Goal: Task Accomplishment & Management: Use online tool/utility

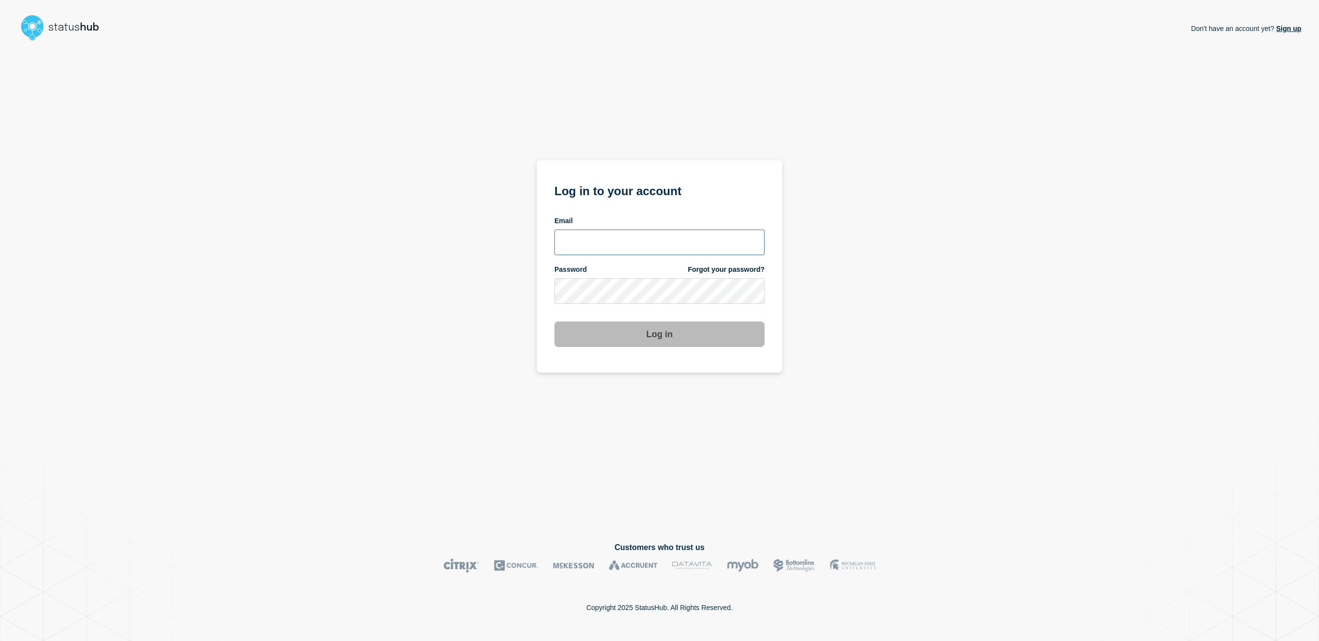
type input "kgreen@accruent.com"
click at [675, 349] on section "Log in to your account Email kgreen@accruent.com Password Forgot your password?…" at bounding box center [660, 266] width 246 height 212
click at [677, 340] on button "Log in" at bounding box center [660, 334] width 210 height 26
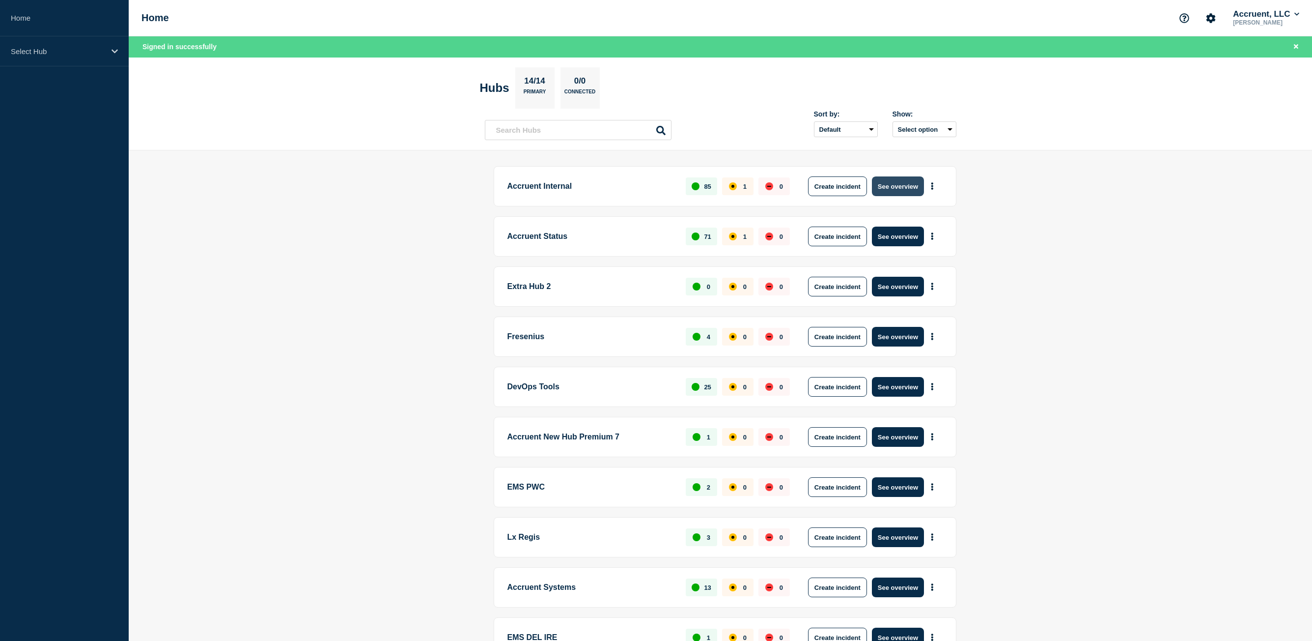
click at [917, 188] on button "See overview" at bounding box center [898, 186] width 52 height 20
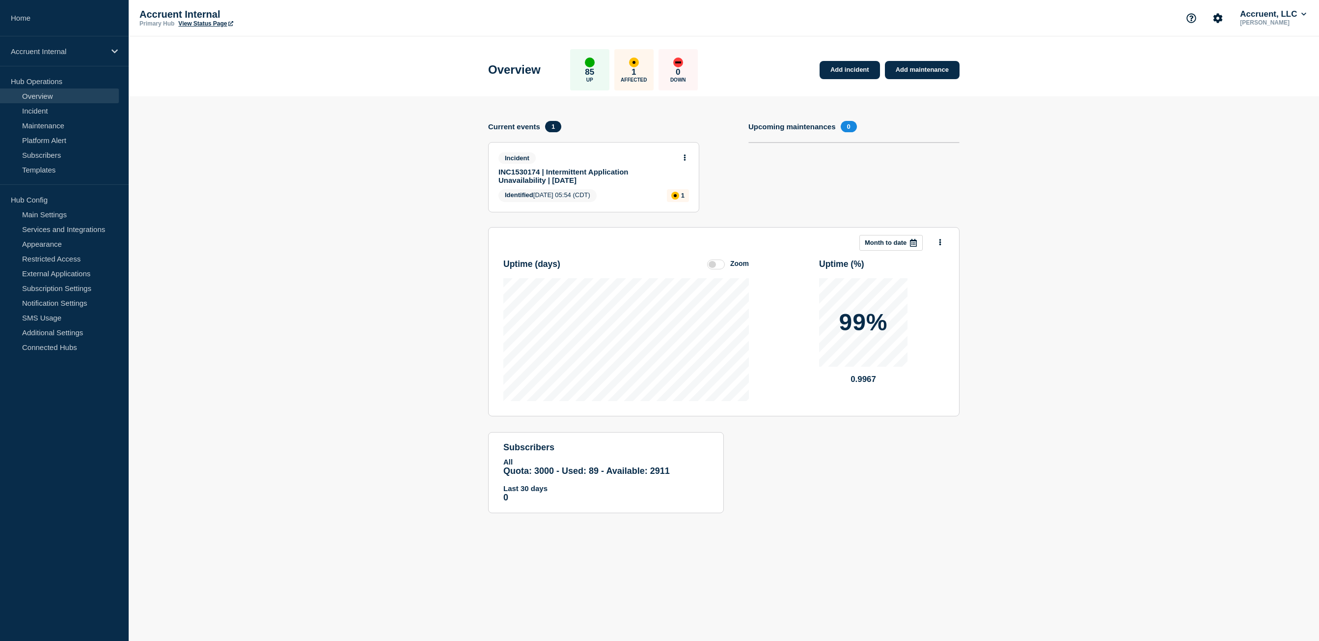
click at [556, 174] on link "INC1530174 | Intermittent Application Unavailability | [DATE]" at bounding box center [587, 176] width 177 height 17
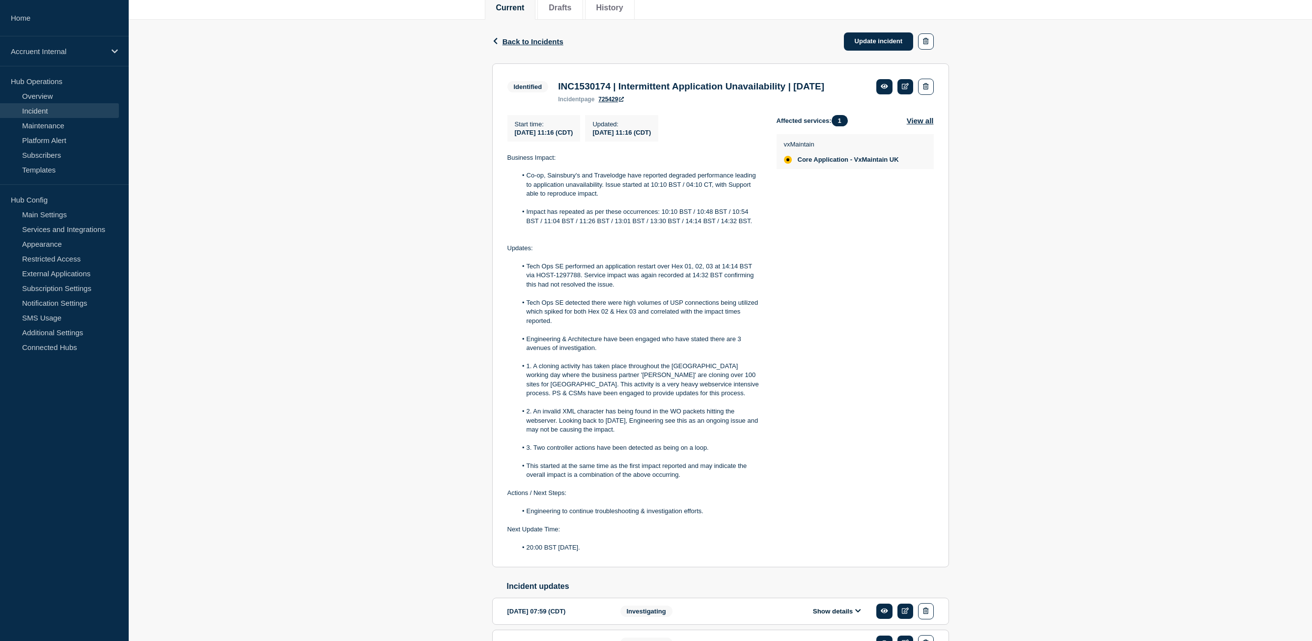
scroll to position [66, 0]
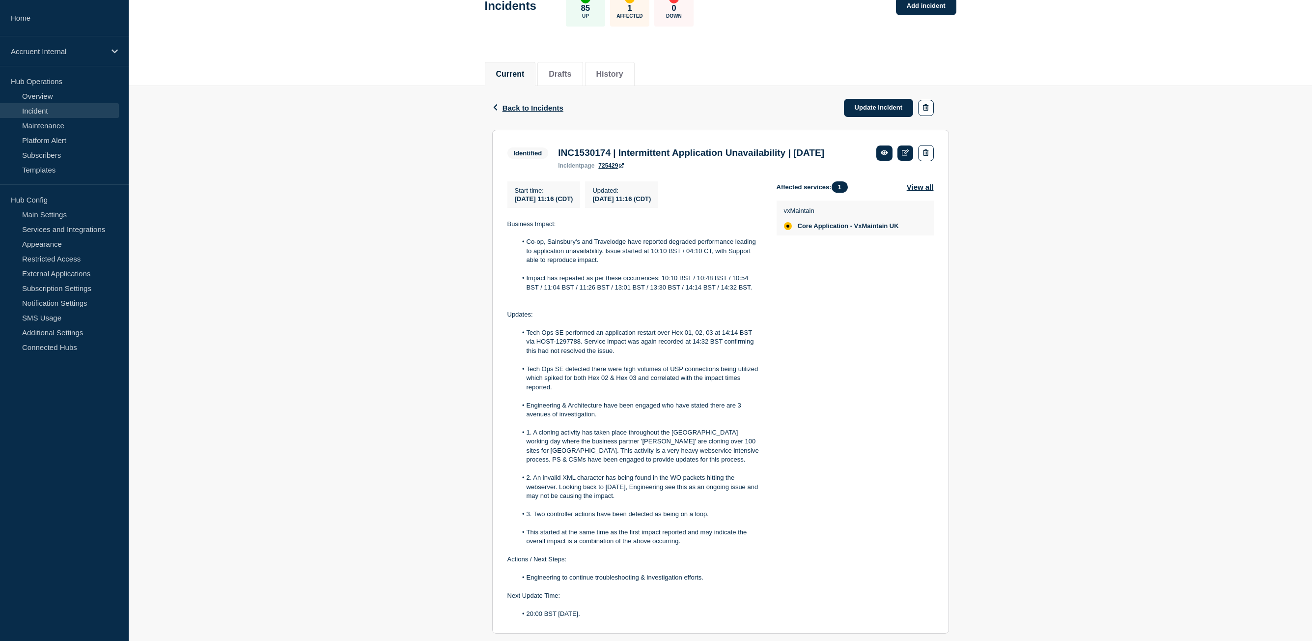
drag, startPoint x: 623, startPoint y: 485, endPoint x: 504, endPoint y: 236, distance: 275.5
click at [504, 236] on section "Identified INC1530174 | Intermittent Application Unavailability | [DATE] incide…" at bounding box center [720, 382] width 457 height 504
copy div "Loremips Dolors: Am-co, Adipiscin'e sed Doeiusmodt inci utlabore etdolore magna…"
click at [879, 112] on link "Update incident" at bounding box center [879, 108] width 70 height 18
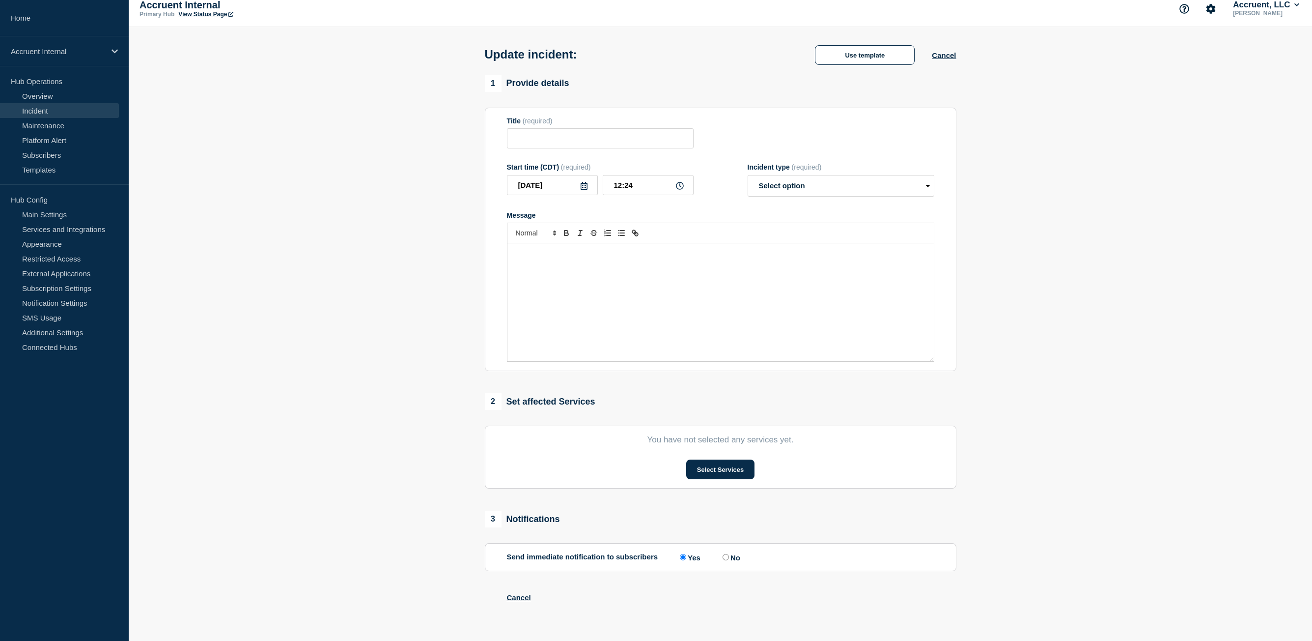
type input "INC1530174 | Intermittent Application Unavailability | [DATE]"
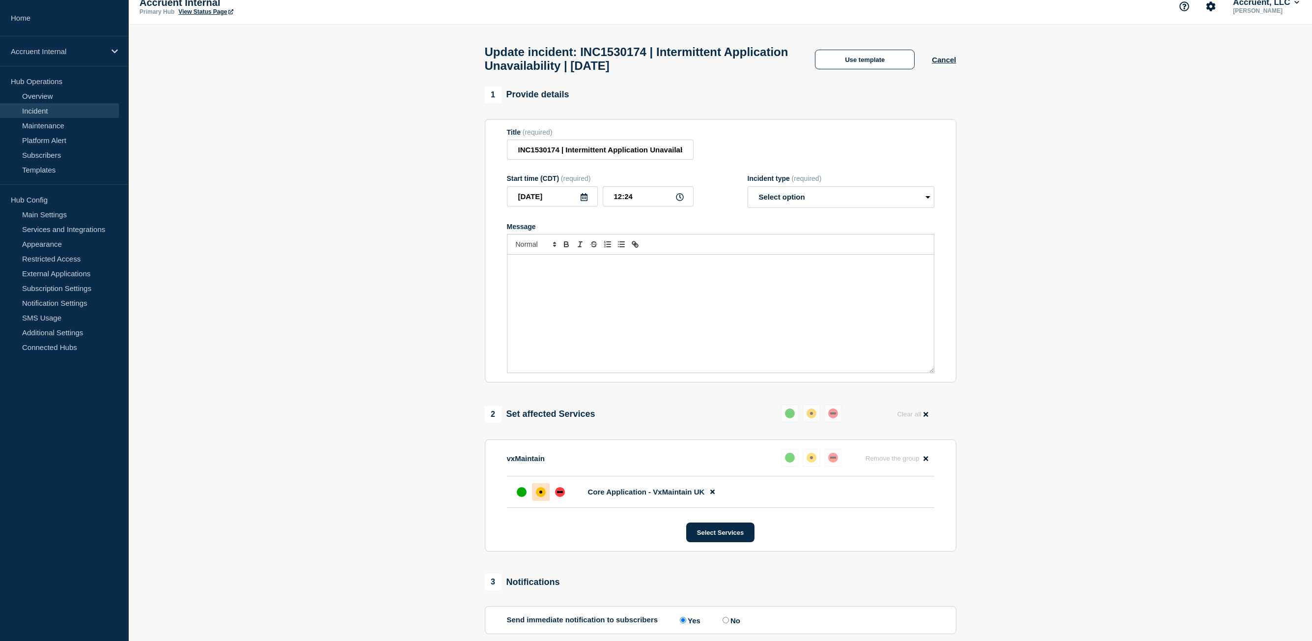
scroll to position [66, 0]
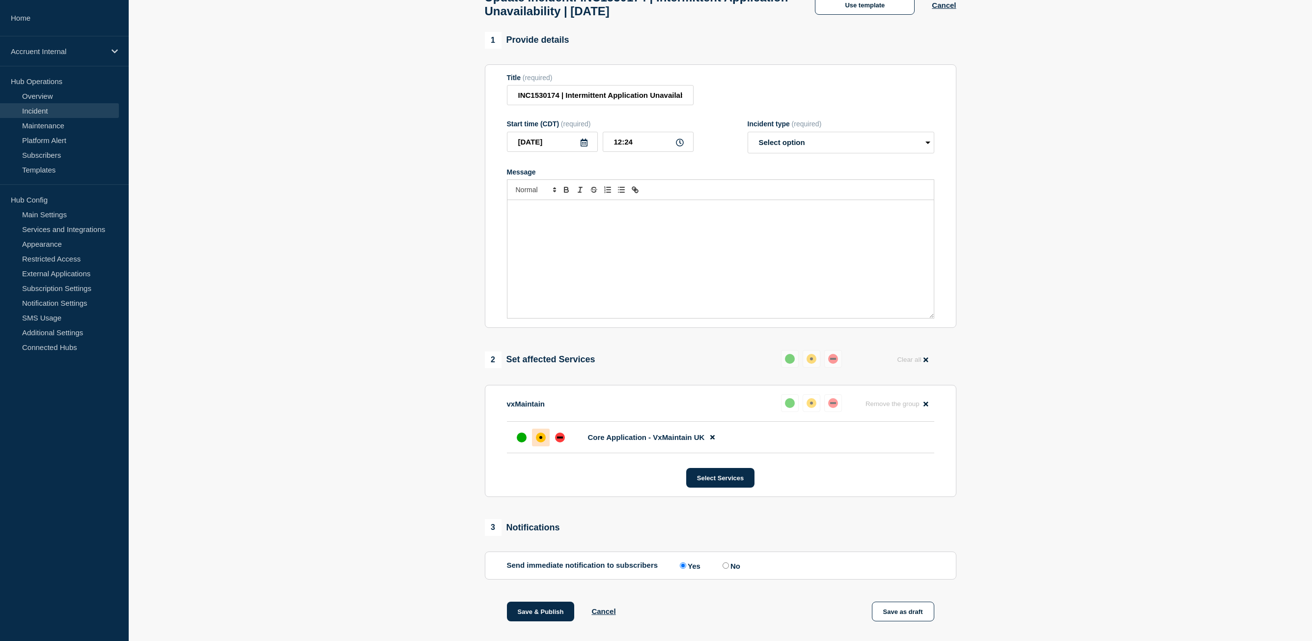
click at [647, 248] on div "Message" at bounding box center [720, 259] width 426 height 118
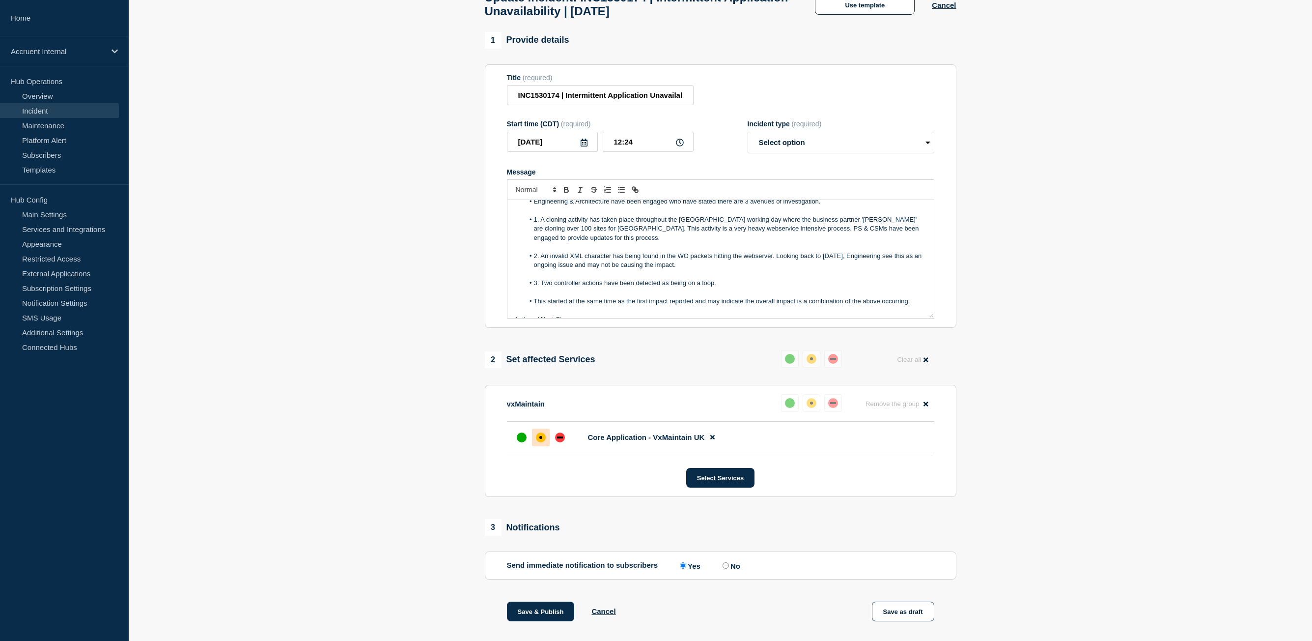
scroll to position [147, 0]
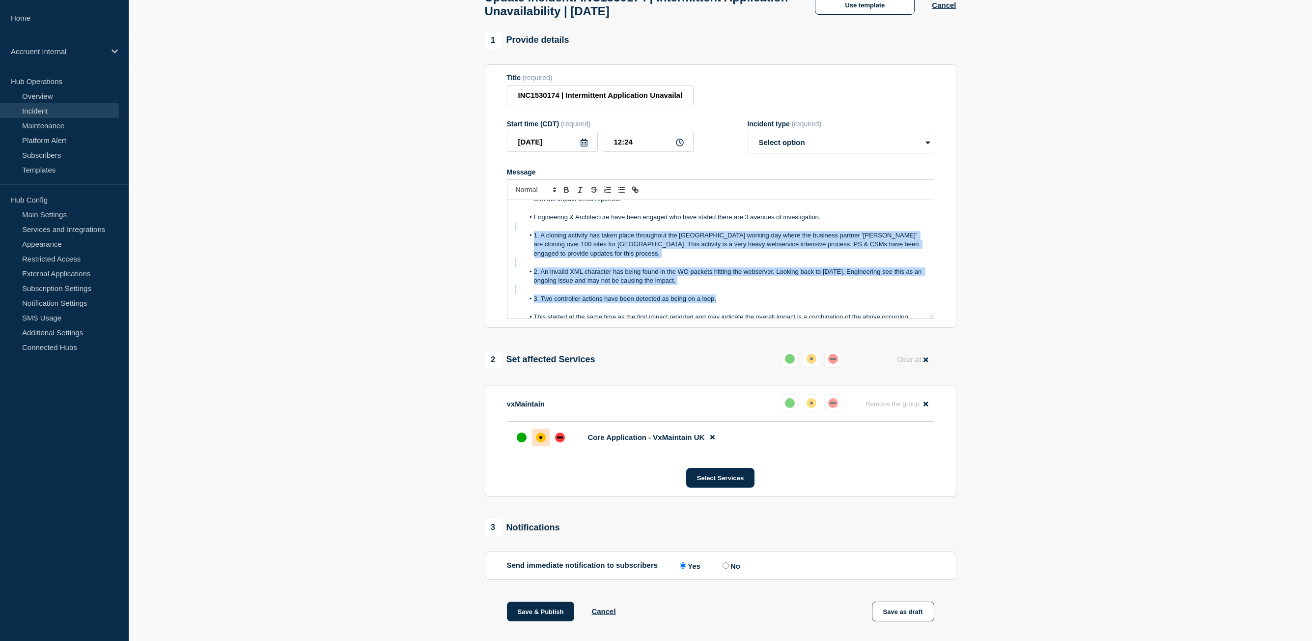
drag, startPoint x: 523, startPoint y: 235, endPoint x: 750, endPoint y: 299, distance: 235.4
click at [750, 299] on div "Business Impact: Co-op, Sainsbury's and Travelodge have reported degraded perfo…" at bounding box center [720, 259] width 426 height 118
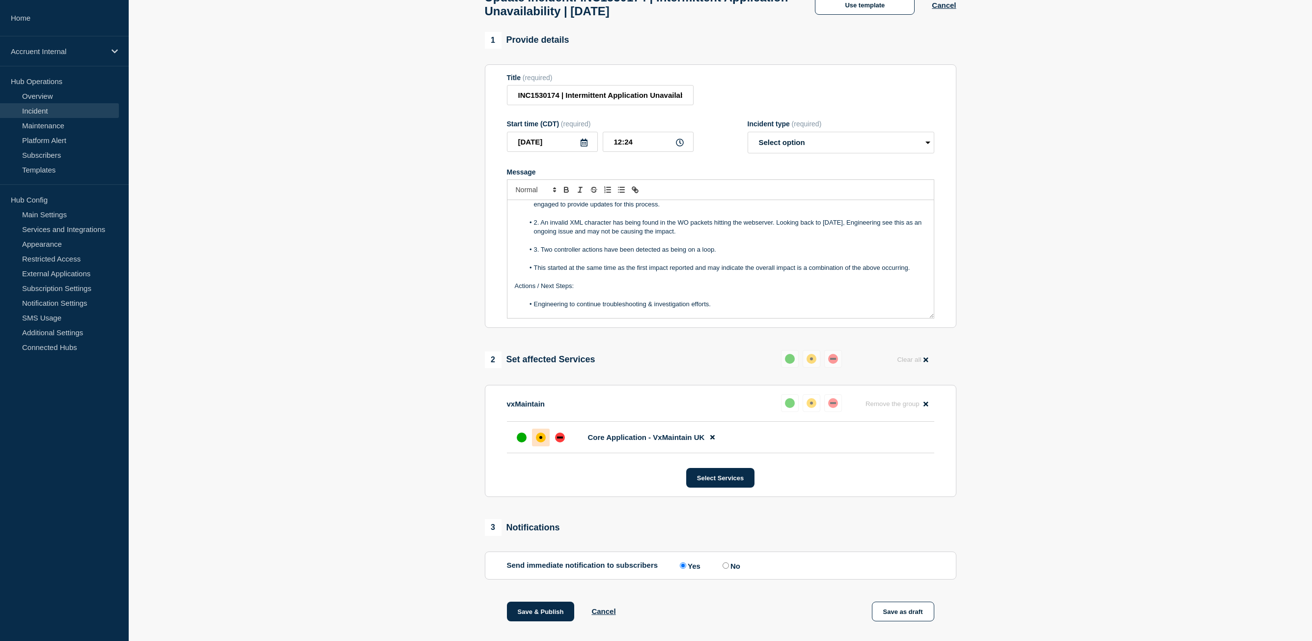
click at [796, 272] on li "This started at the same time as the first impact reported and may indicate the…" at bounding box center [725, 267] width 402 height 9
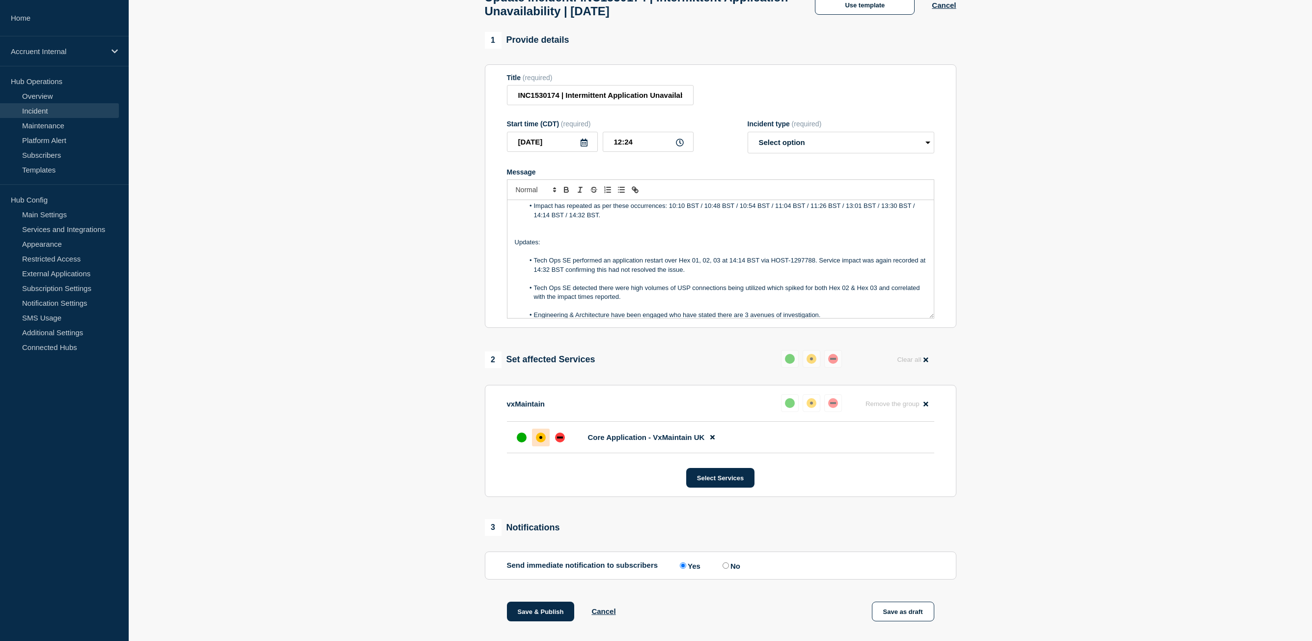
scroll to position [49, 0]
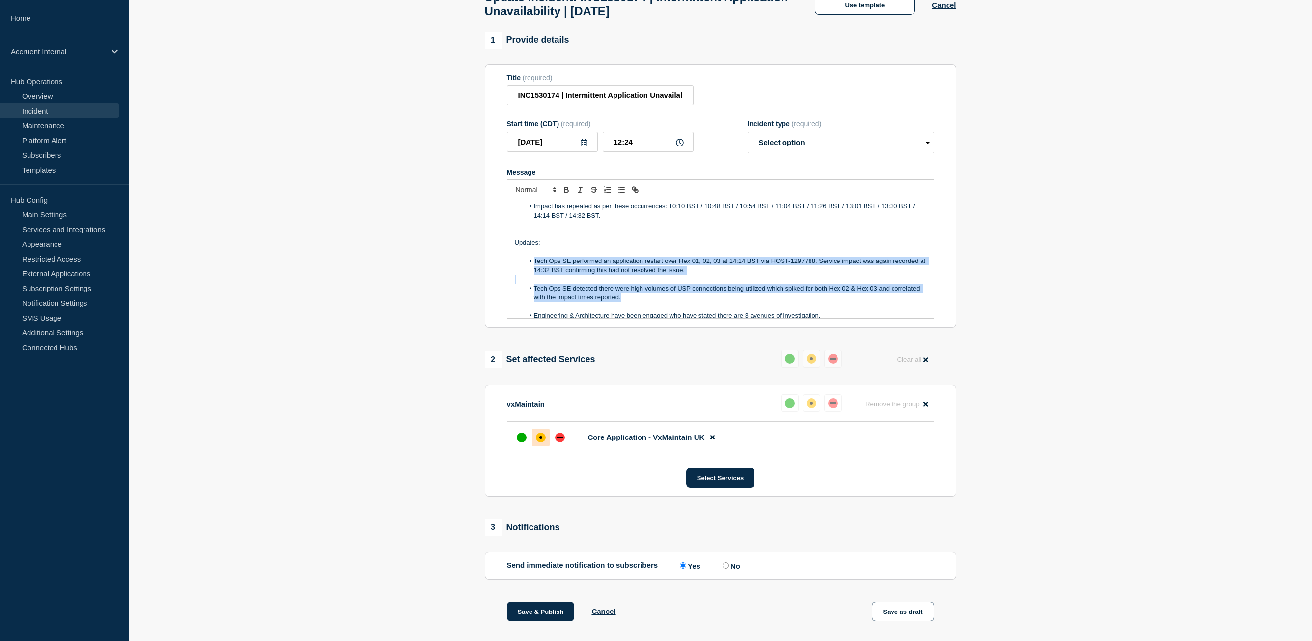
drag, startPoint x: 662, startPoint y: 300, endPoint x: 533, endPoint y: 265, distance: 133.0
click at [533, 265] on div "Business Impact: Co-op, Sainsbury's and Travelodge have reported degraded perfo…" at bounding box center [720, 259] width 426 height 118
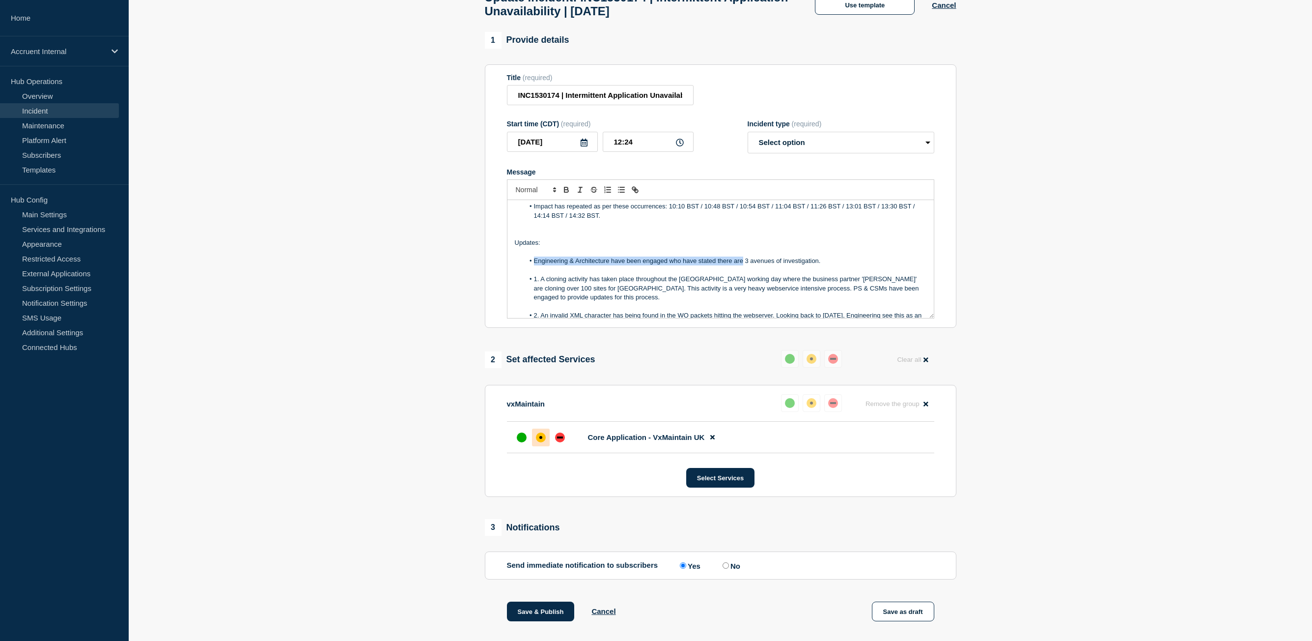
drag, startPoint x: 742, startPoint y: 265, endPoint x: 533, endPoint y: 270, distance: 208.3
click at [533, 265] on li "Engineering & Architecture have been engaged who have stated there are 3 avenue…" at bounding box center [725, 260] width 402 height 9
click at [656, 263] on li "Regarding the 3 avenues of investigation." at bounding box center [725, 260] width 402 height 9
click at [534, 283] on li "1. A cloning activity has taken place throughout the [GEOGRAPHIC_DATA] working …" at bounding box center [725, 288] width 402 height 27
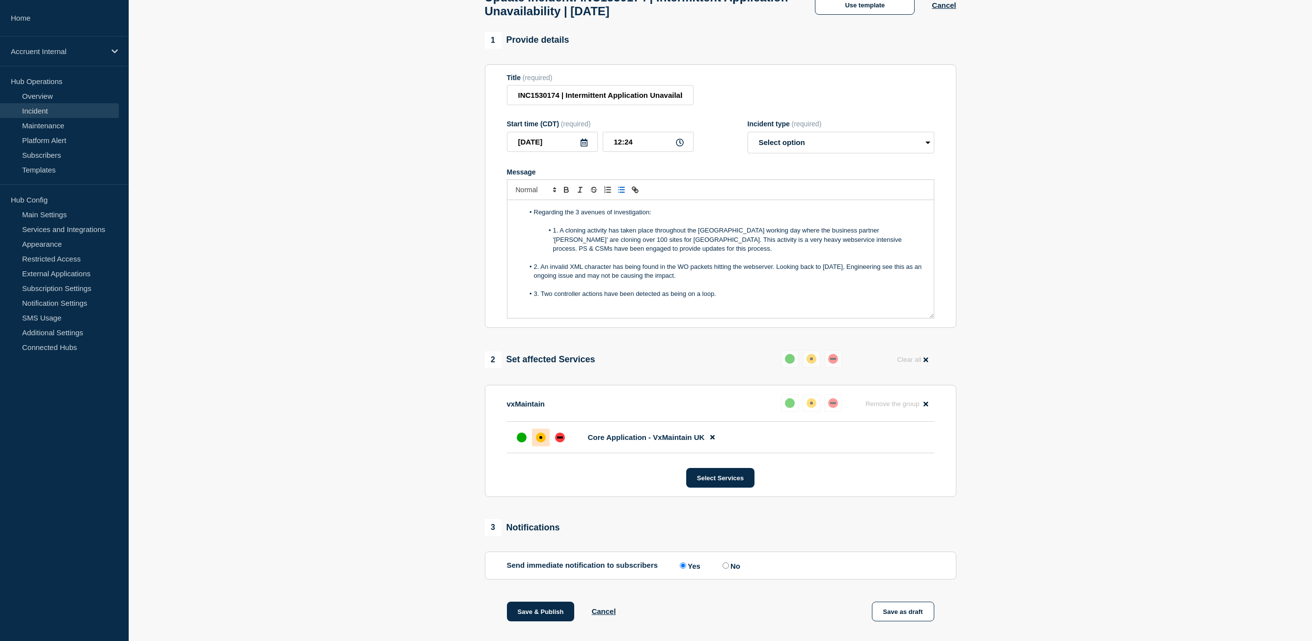
scroll to position [98, 0]
click at [606, 193] on icon "Toggle ordered list" at bounding box center [607, 189] width 9 height 9
click at [608, 192] on line "Toggle ordered list" at bounding box center [609, 192] width 4 height 0
click at [612, 194] on icon "Toggle ordered list" at bounding box center [607, 189] width 9 height 9
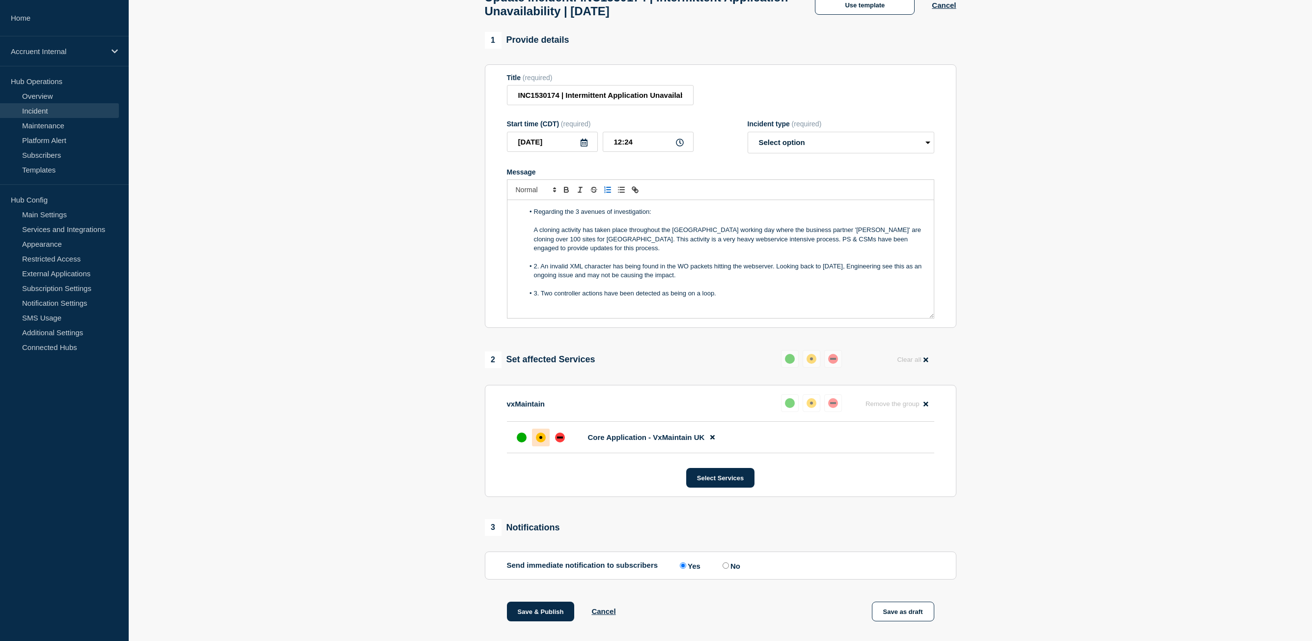
click at [612, 194] on icon "Toggle ordered list" at bounding box center [607, 189] width 9 height 9
click at [648, 252] on li "A cloning activity has taken place throughout the [GEOGRAPHIC_DATA] working day…" at bounding box center [725, 238] width 402 height 27
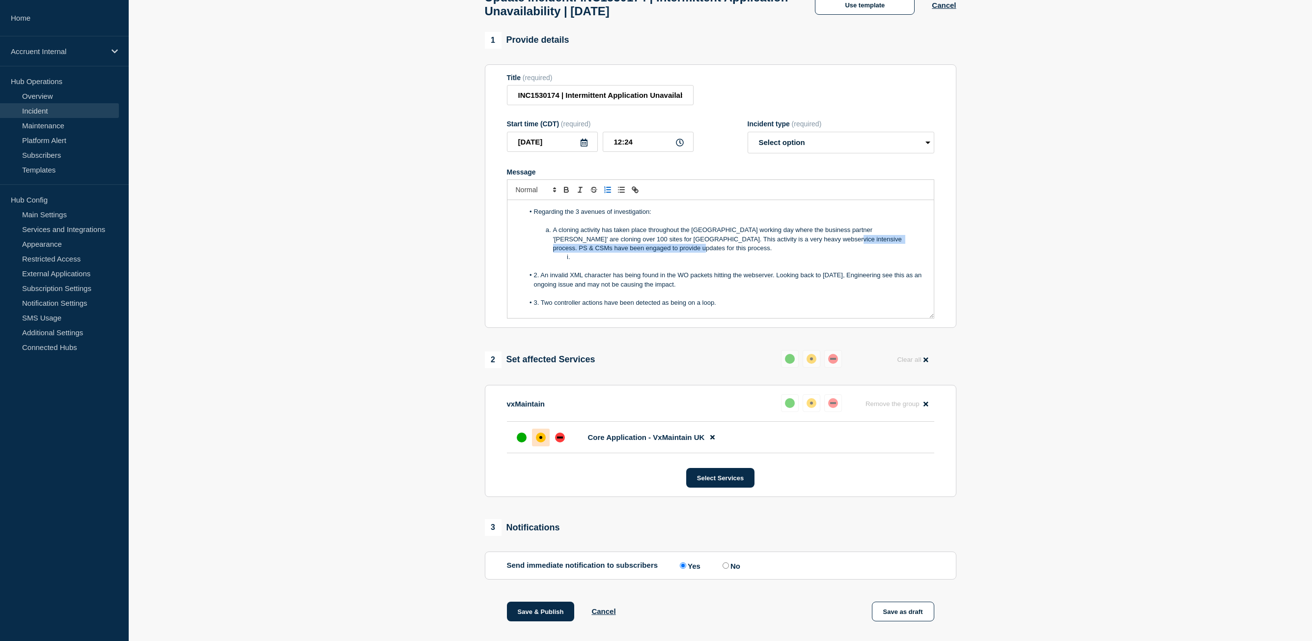
drag, startPoint x: 789, startPoint y: 249, endPoint x: 781, endPoint y: 245, distance: 8.8
click at [781, 245] on li "A cloning activity has taken place throughout the [GEOGRAPHIC_DATA] working day…" at bounding box center [725, 238] width 402 height 27
click at [771, 252] on li "Message" at bounding box center [725, 256] width 402 height 9
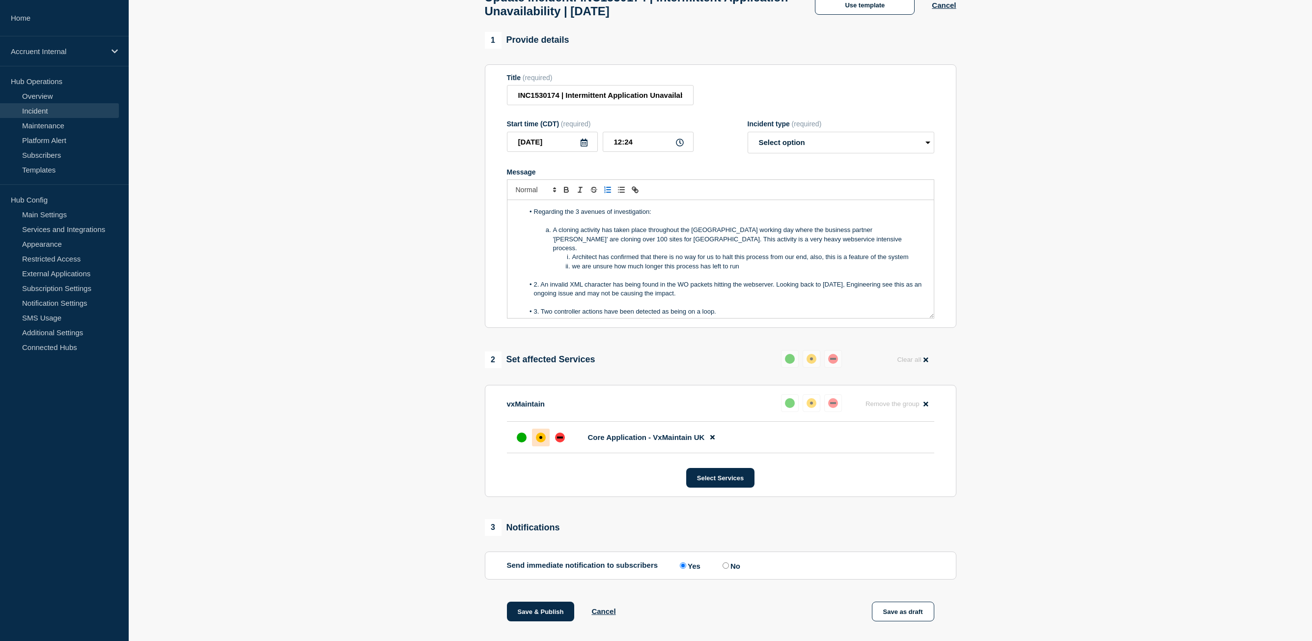
click at [541, 283] on li "2. An invalid XML character has being found in the WO packets hitting the webse…" at bounding box center [725, 289] width 402 height 18
click at [609, 194] on icon "Toggle ordered list" at bounding box center [607, 189] width 9 height 9
click at [609, 192] on line "Toggle ordered list" at bounding box center [609, 192] width 4 height 0
click at [751, 262] on li "we are unsure how much longer this process has left to run" at bounding box center [725, 266] width 402 height 9
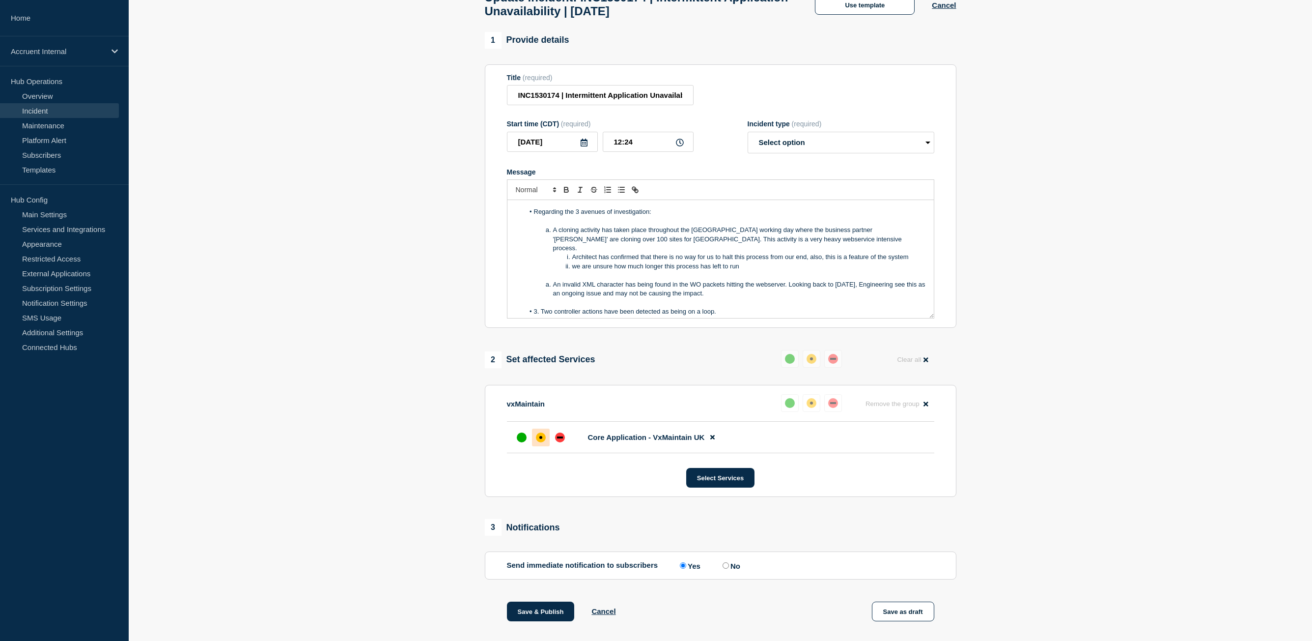
click at [553, 280] on span "Message" at bounding box center [553, 284] width 0 height 9
click at [620, 194] on icon "Toggle bulleted list" at bounding box center [621, 189] width 9 height 9
click at [557, 236] on li "A cloning activity has taken place throughout the [GEOGRAPHIC_DATA] working day…" at bounding box center [725, 238] width 402 height 27
click at [620, 192] on line "Toggle bulleted list" at bounding box center [622, 192] width 4 height 0
click at [571, 253] on li "Architect has confirmed that there is no way for us to halt this process from o…" at bounding box center [725, 256] width 402 height 9
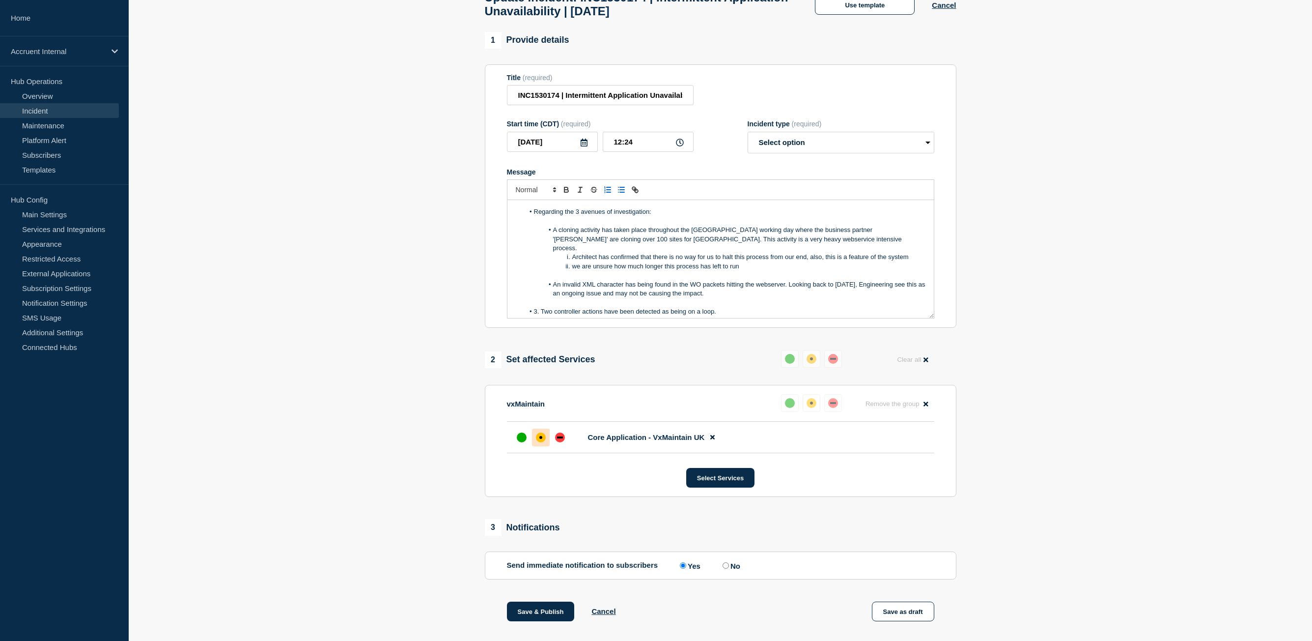
click at [622, 194] on icon "Toggle bulleted list" at bounding box center [621, 189] width 9 height 9
click at [570, 262] on li "we are unsure how much longer this process has left to run" at bounding box center [725, 266] width 402 height 9
click at [620, 190] on line "Toggle bulleted list" at bounding box center [622, 190] width 4 height 0
click at [752, 289] on li "An invalid XML character has being found in the WO packets hitting the webserve…" at bounding box center [725, 289] width 402 height 18
click at [542, 307] on li "3. Two controller actions have been detected as being on a loop." at bounding box center [725, 311] width 402 height 9
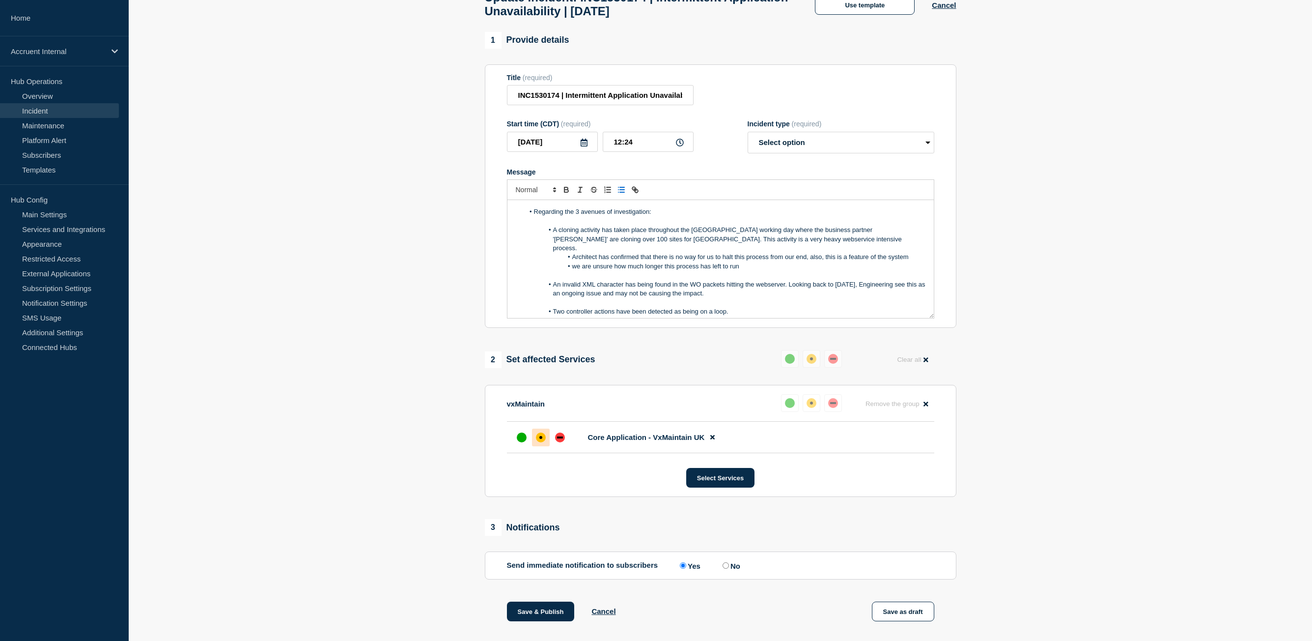
click at [729, 308] on li "Two controller actions have been detected as being on a loop." at bounding box center [725, 311] width 402 height 9
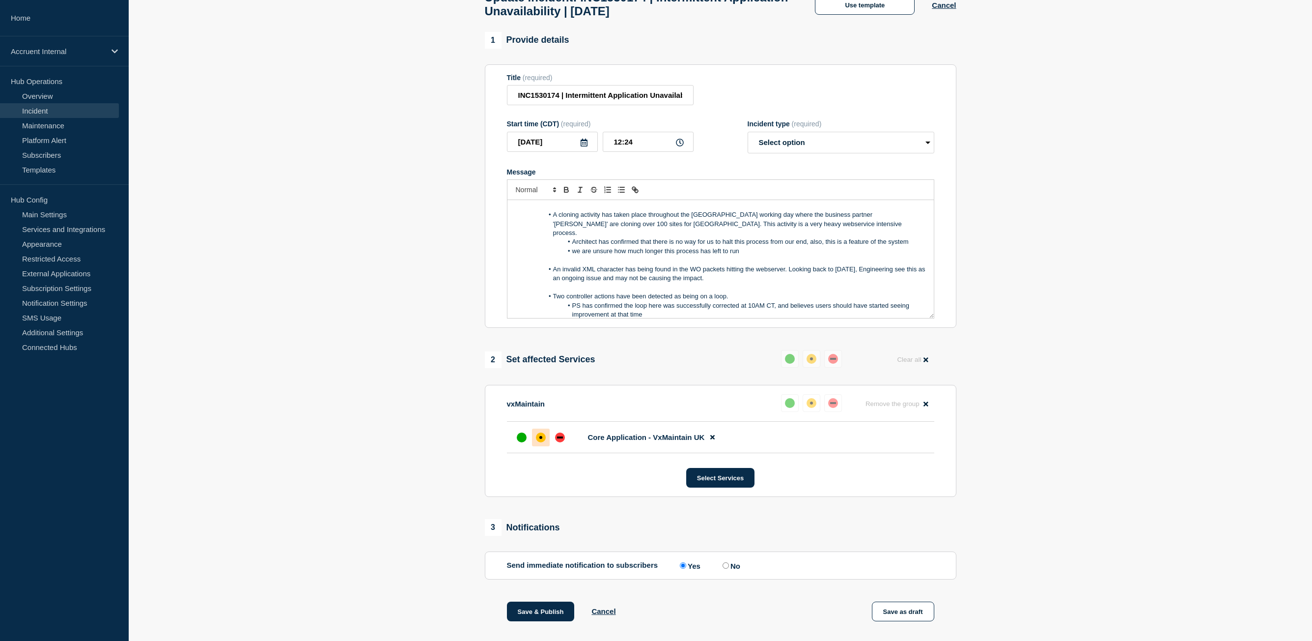
scroll to position [122, 0]
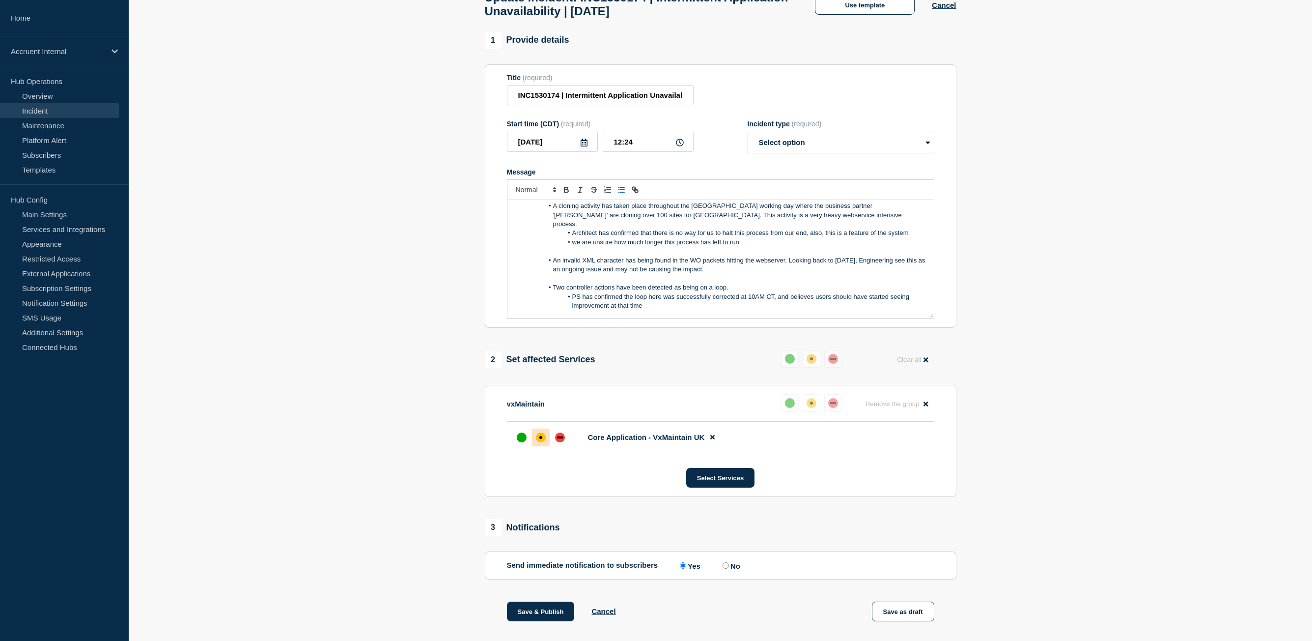
click at [626, 194] on button "Toggle bulleted list" at bounding box center [622, 190] width 14 height 12
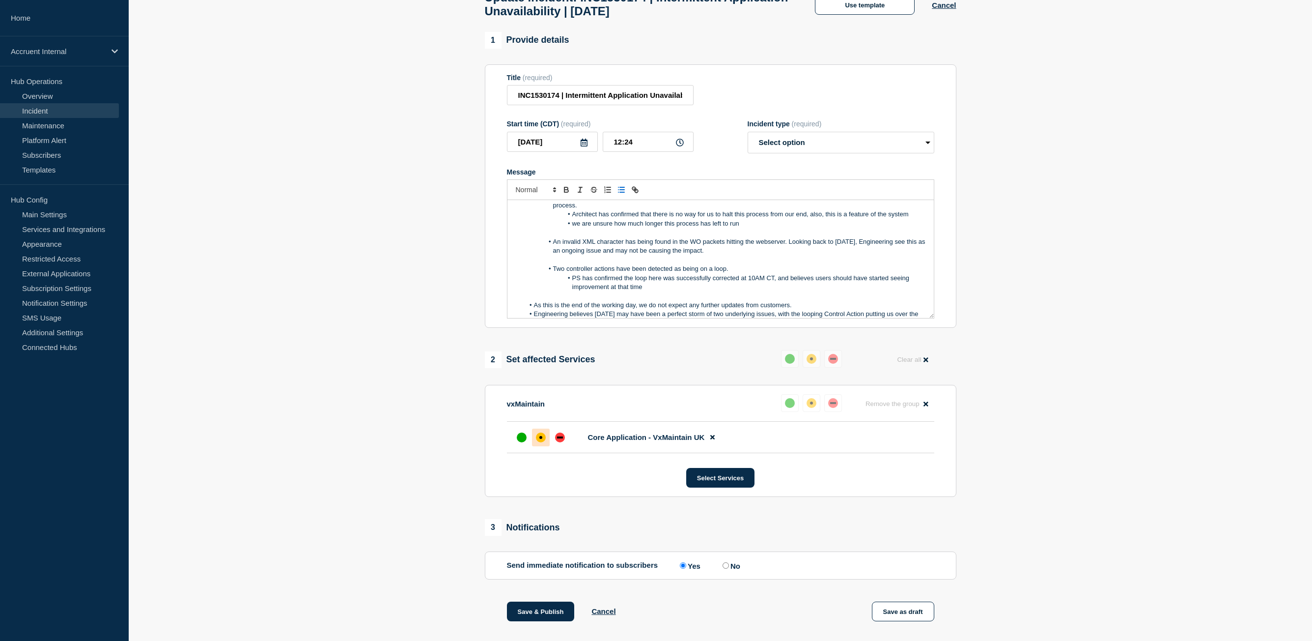
scroll to position [150, 0]
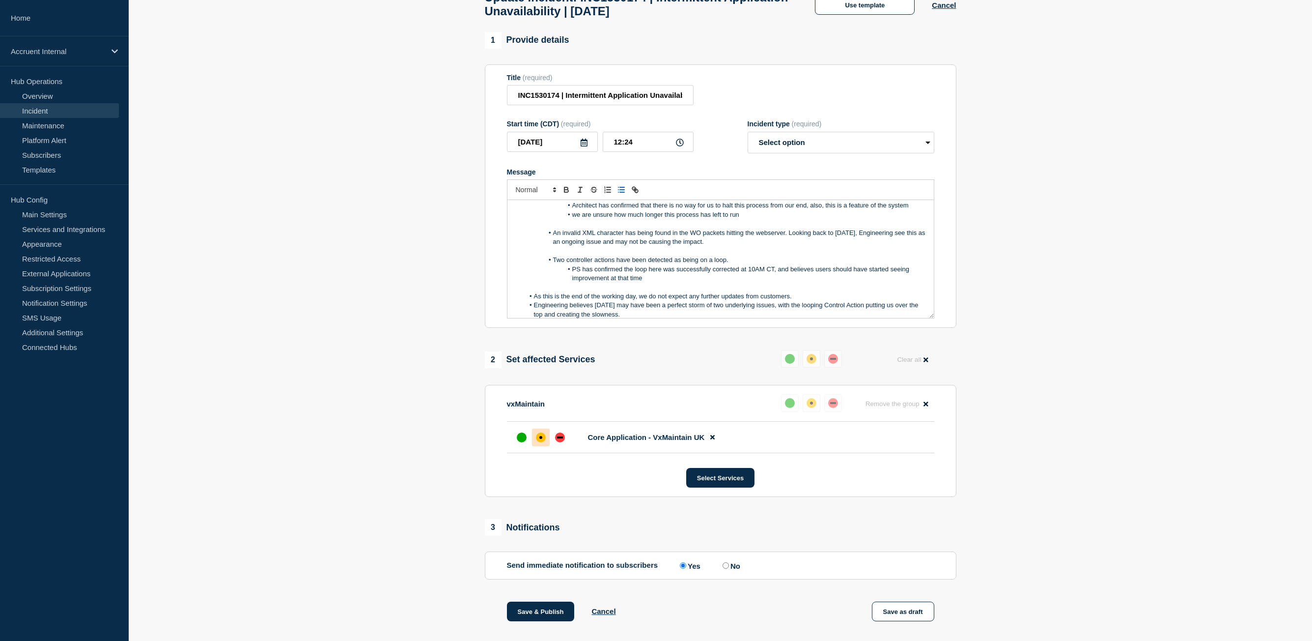
click at [876, 292] on li "As this is the end of the working day, we do not expect any further updates fro…" at bounding box center [725, 296] width 402 height 9
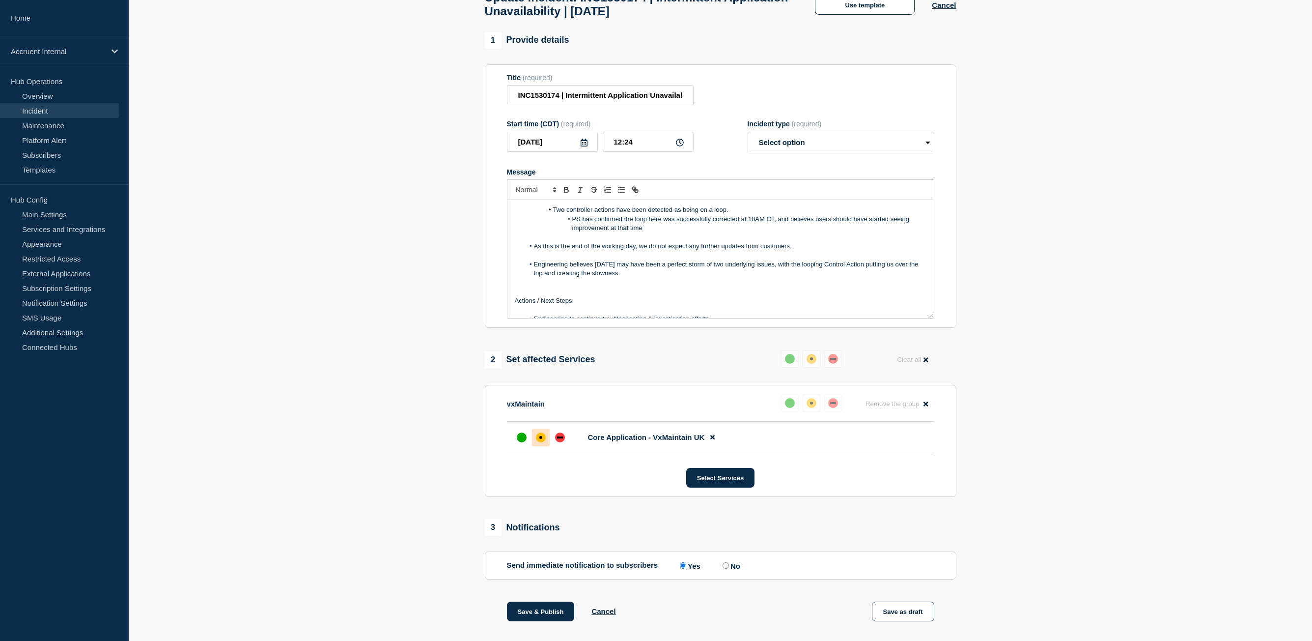
scroll to position [248, 0]
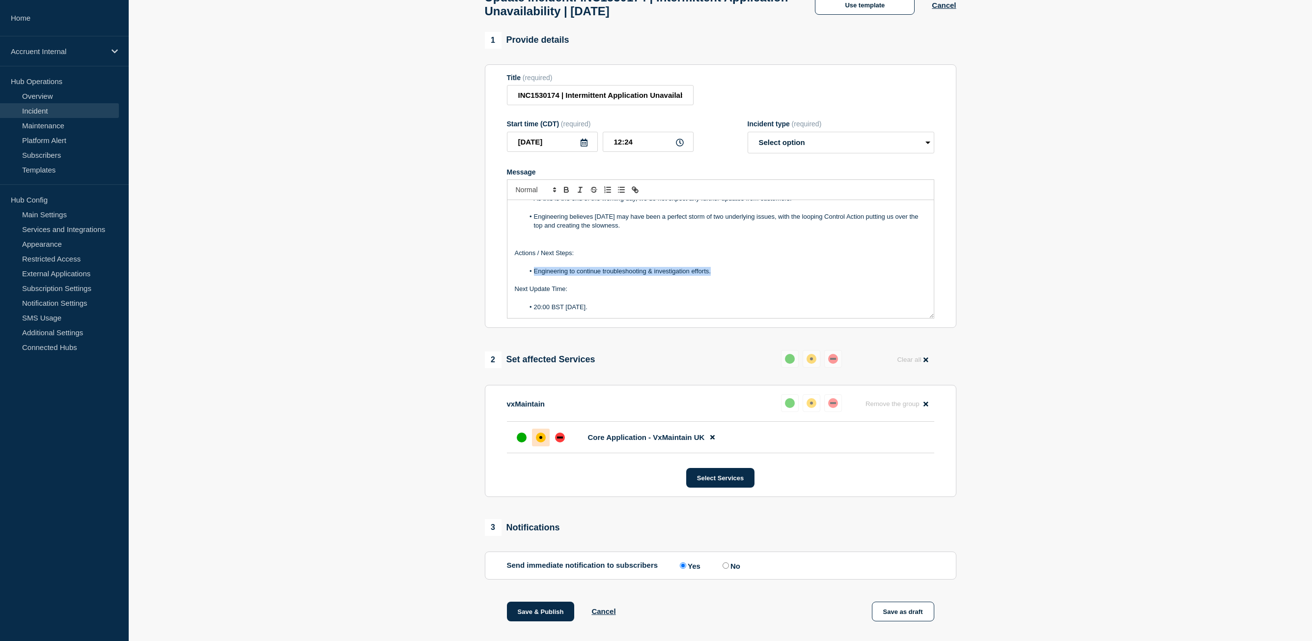
drag, startPoint x: 718, startPoint y: 265, endPoint x: 533, endPoint y: 265, distance: 184.7
click at [533, 267] on li "Engineering to continue troubleshooting & investigation efforts." at bounding box center [725, 271] width 402 height 9
click at [541, 303] on li "20:00 BST [DATE]." at bounding box center [725, 307] width 402 height 9
click at [570, 303] on li "10:00 BST [DATE]." at bounding box center [725, 307] width 402 height 9
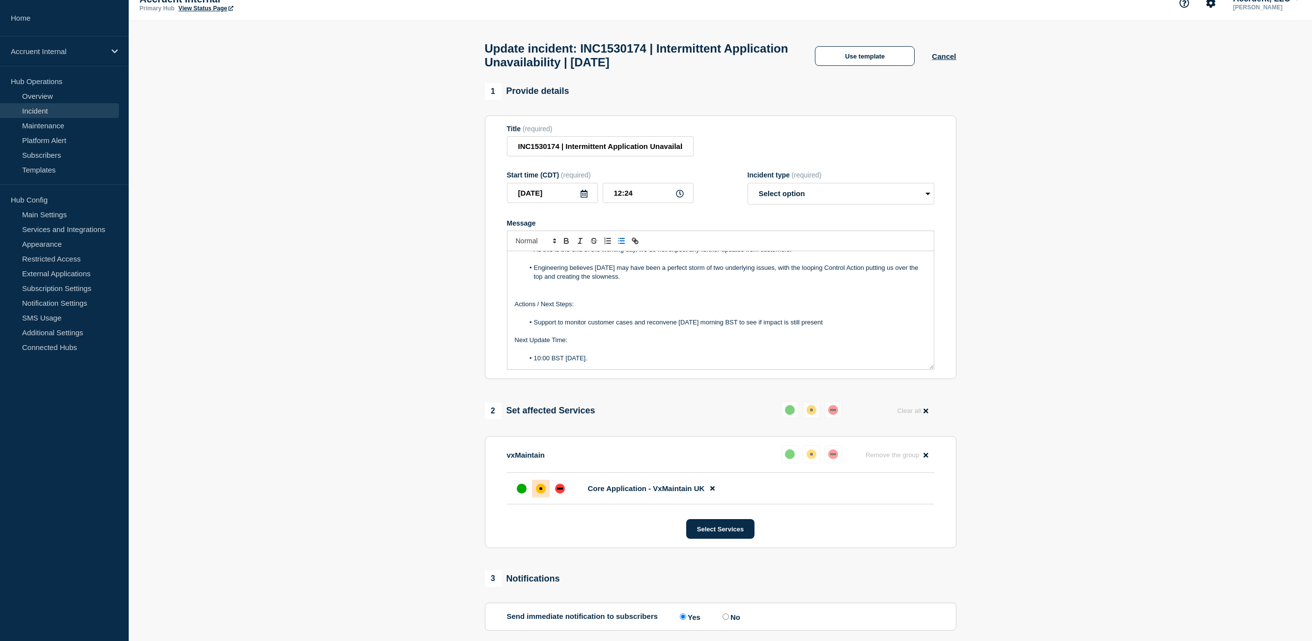
scroll to position [0, 0]
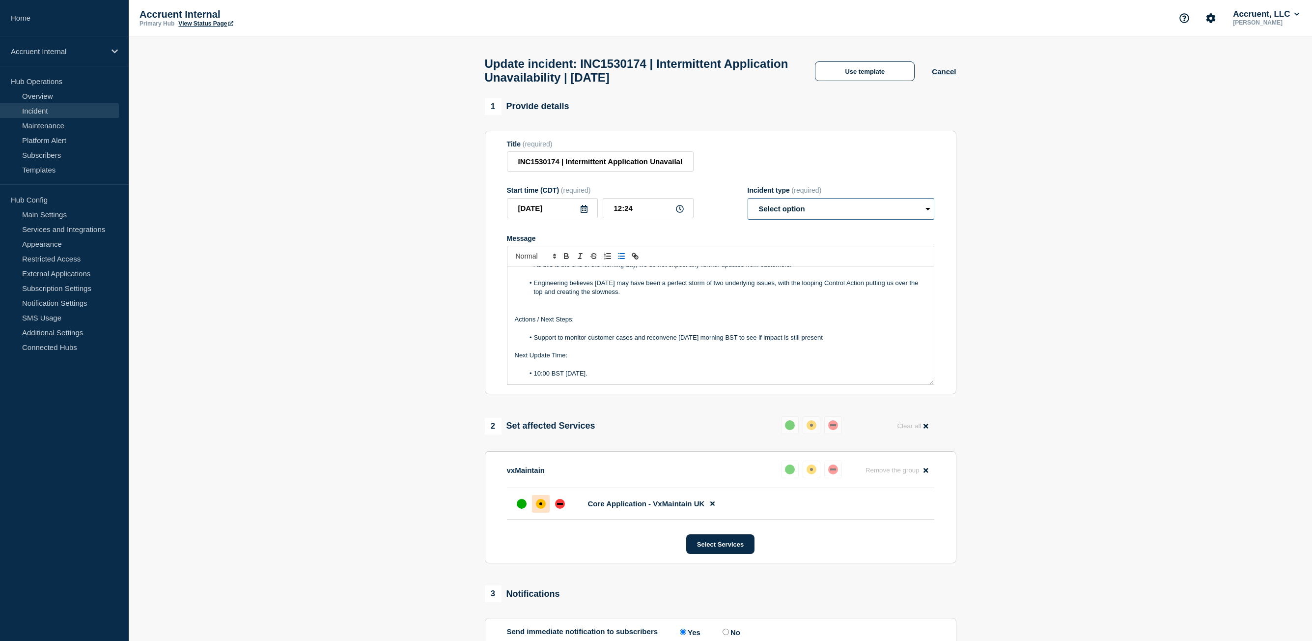
click at [813, 212] on select "Select option Investigating Identified Monitoring Resolved" at bounding box center [841, 209] width 187 height 22
select select "monitoring"
click at [748, 202] on select "Select option Investigating Identified Monitoring Resolved" at bounding box center [841, 209] width 187 height 22
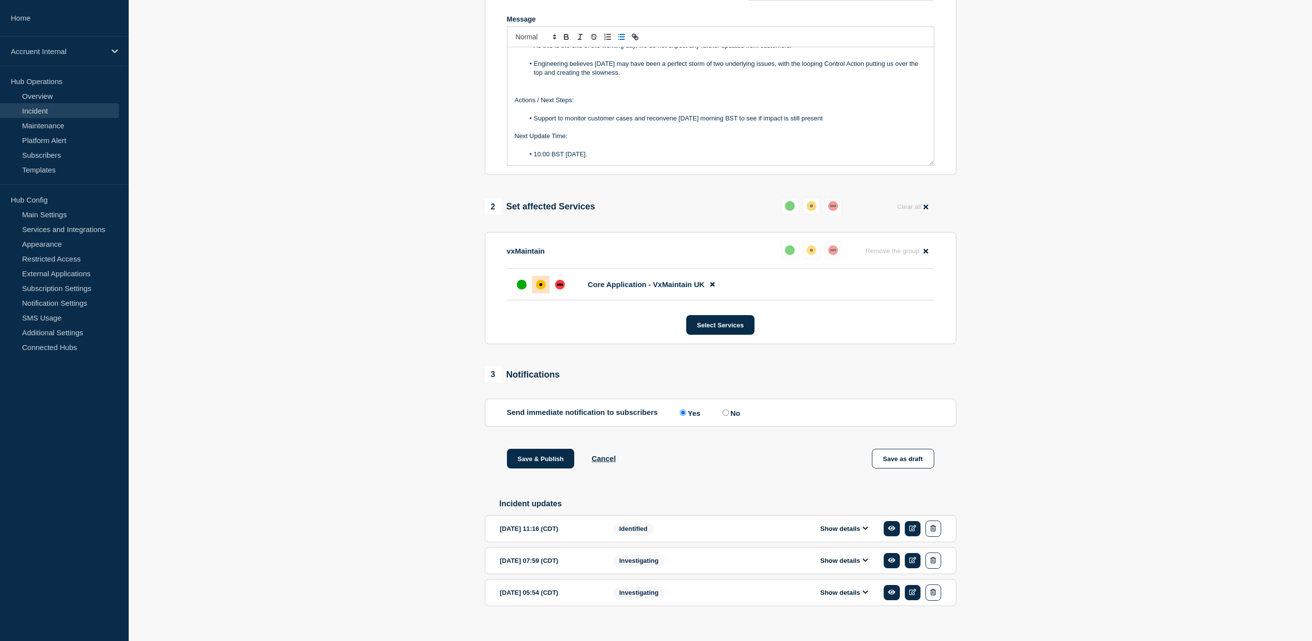
scroll to position [237, 0]
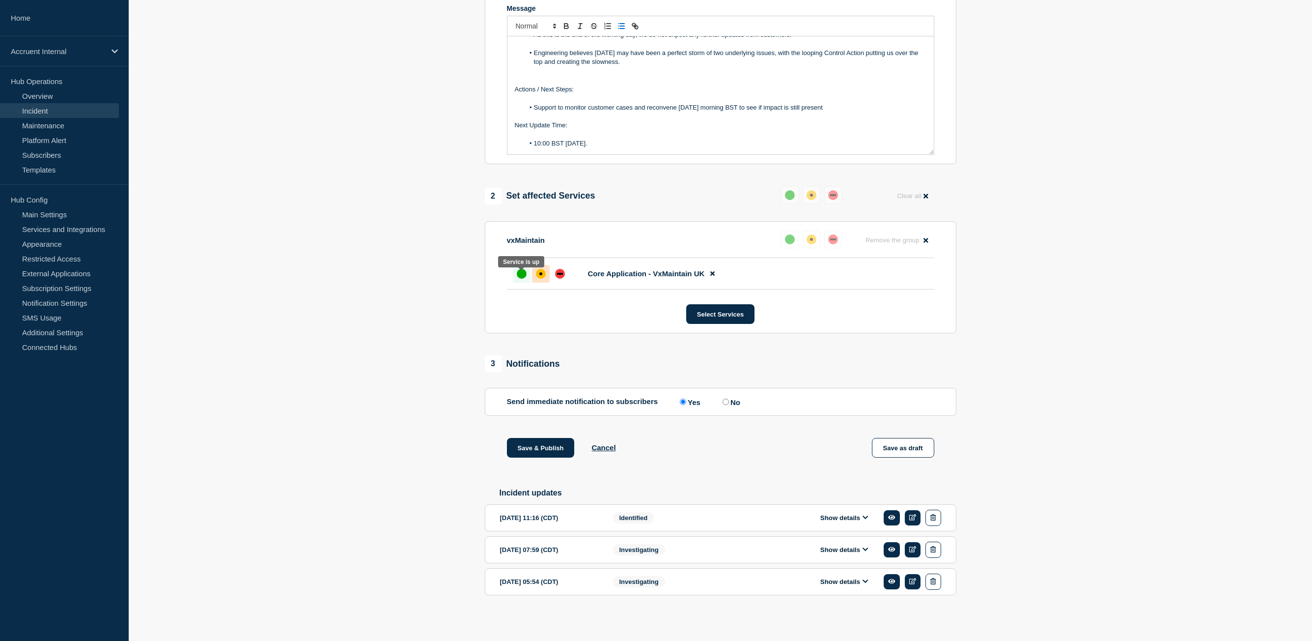
click at [530, 276] on div at bounding box center [522, 274] width 18 height 18
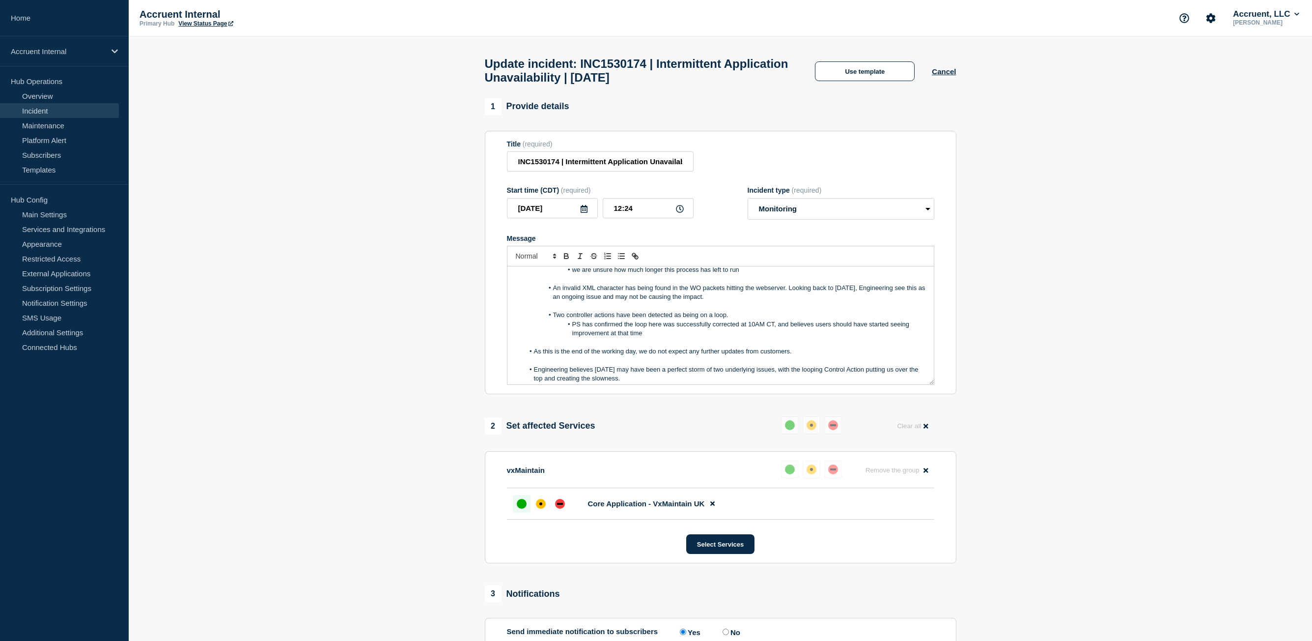
scroll to position [0, 0]
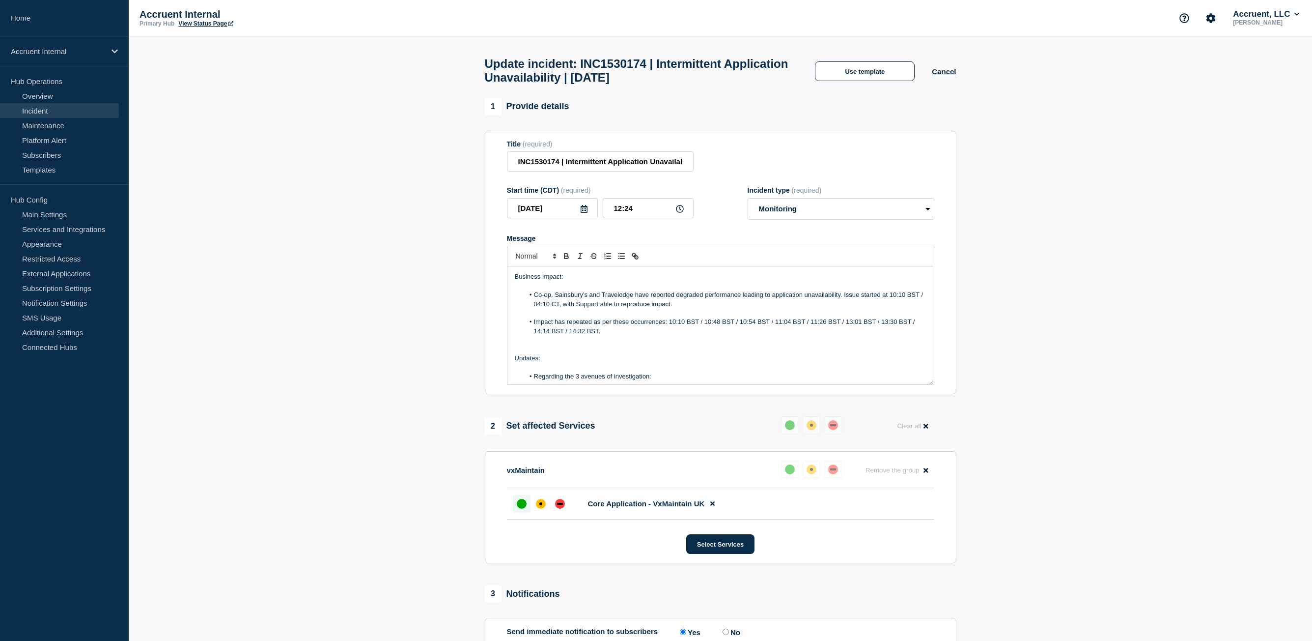
drag, startPoint x: 635, startPoint y: 370, endPoint x: 488, endPoint y: 233, distance: 200.6
click at [488, 233] on section "Title (required) INC1530174 | Intermittent Application Unavailability | [DATE] …" at bounding box center [721, 263] width 472 height 264
copy div "Loremips Dolors: Am-co, Adipiscin'e sed Doeiusmodt inci utlabore etdolore magna…"
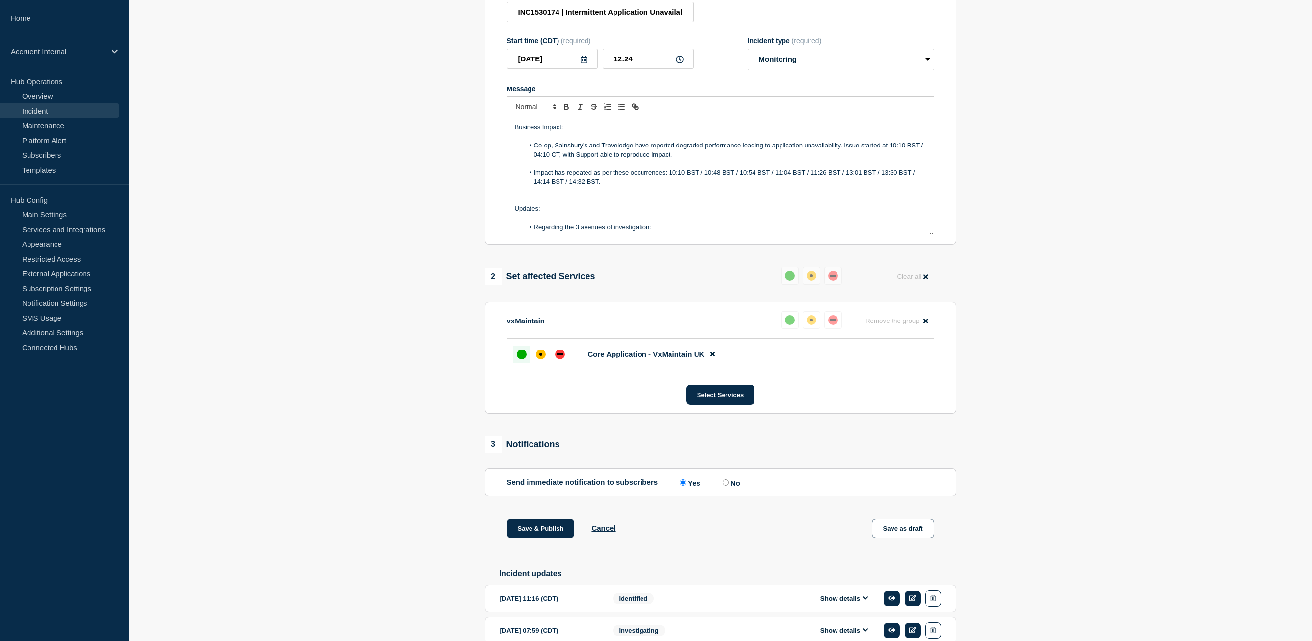
scroll to position [237, 0]
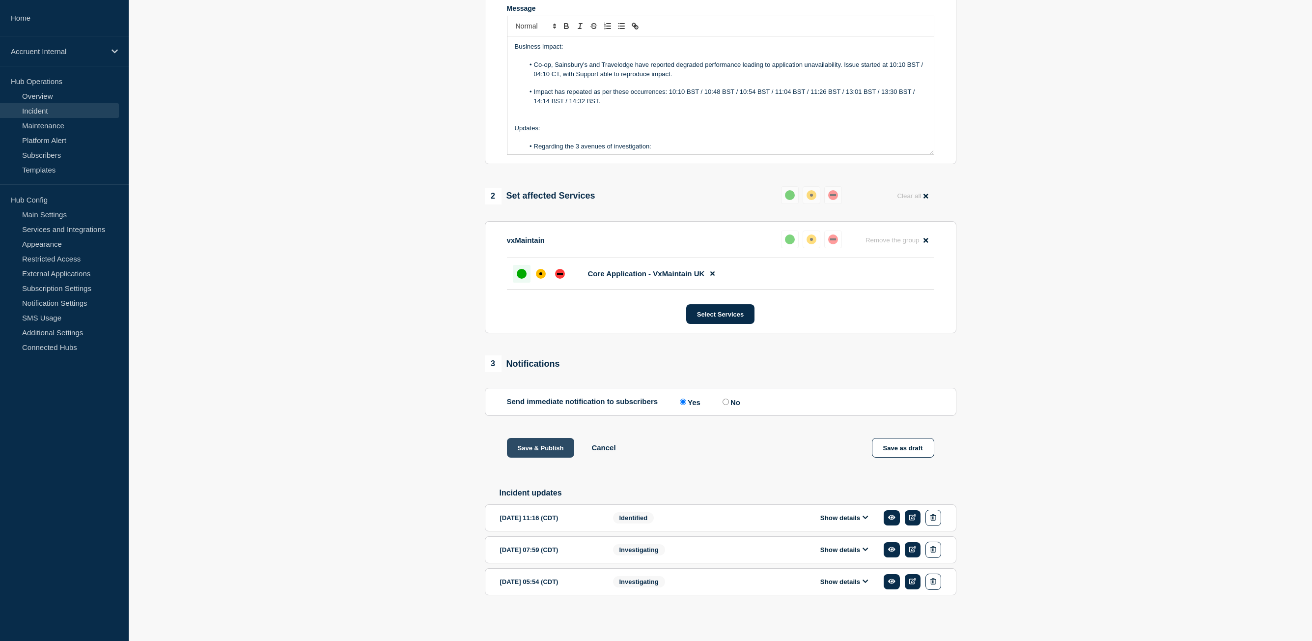
click at [539, 451] on button "Save & Publish" at bounding box center [541, 448] width 68 height 20
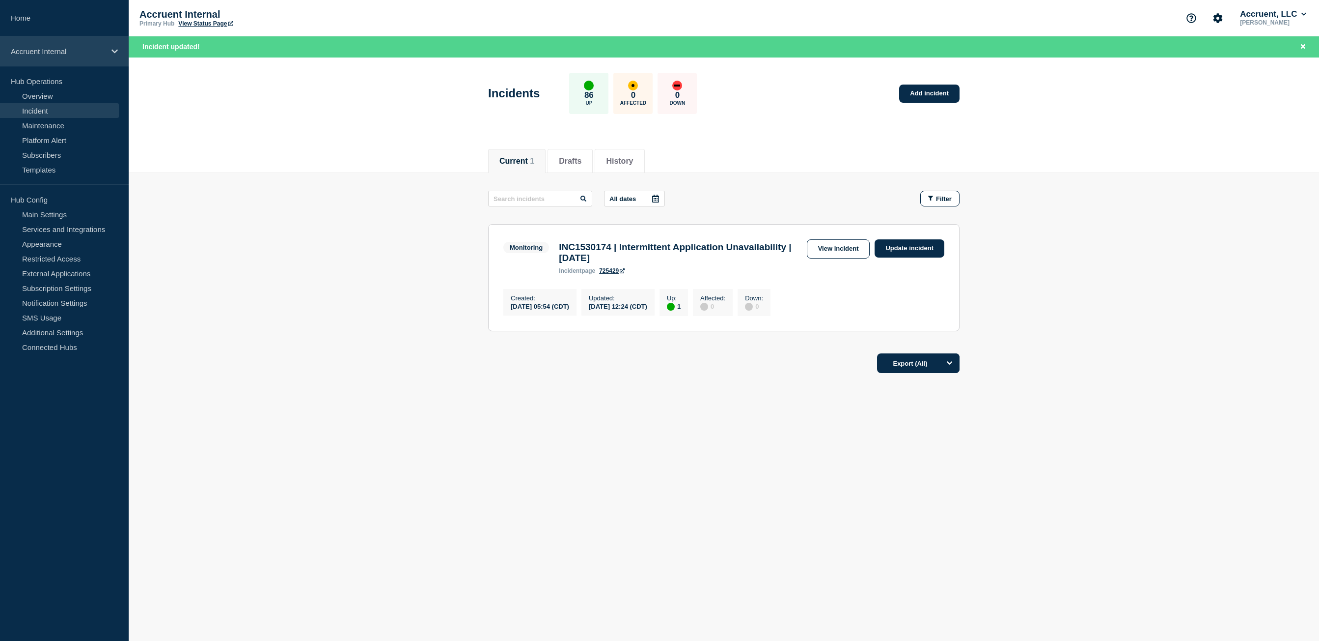
click at [58, 47] on p "Accruent Internal" at bounding box center [58, 51] width 94 height 8
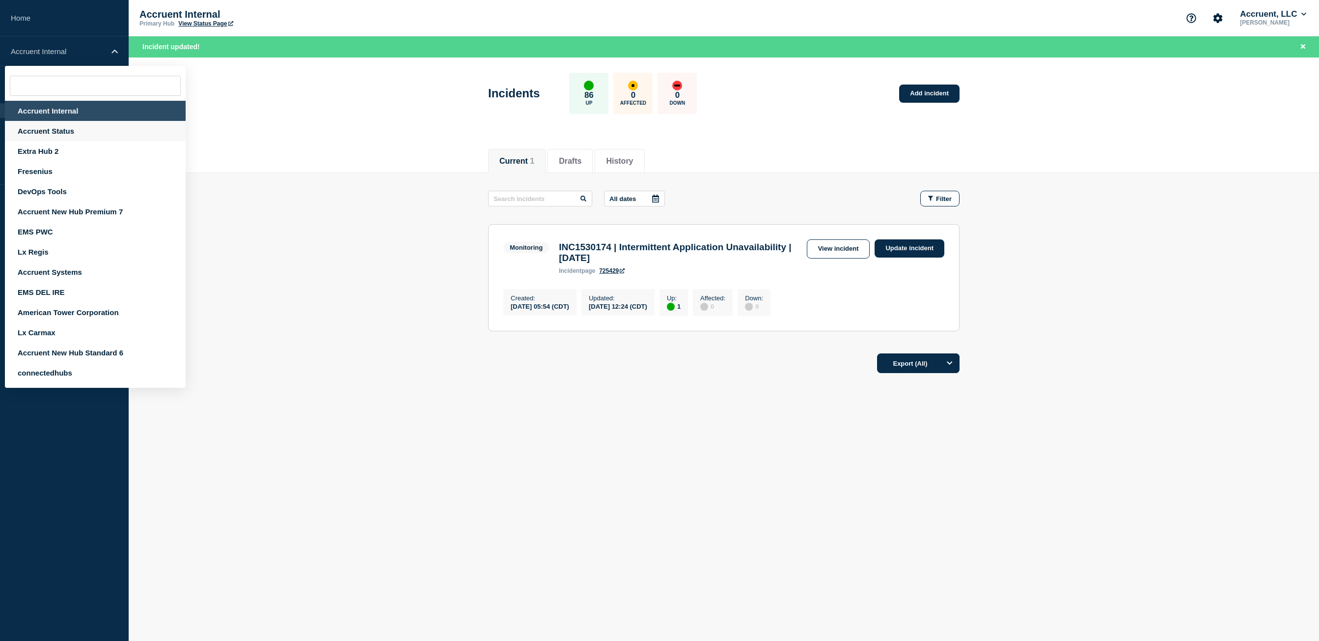
click at [57, 133] on div "Accruent Status" at bounding box center [95, 131] width 181 height 20
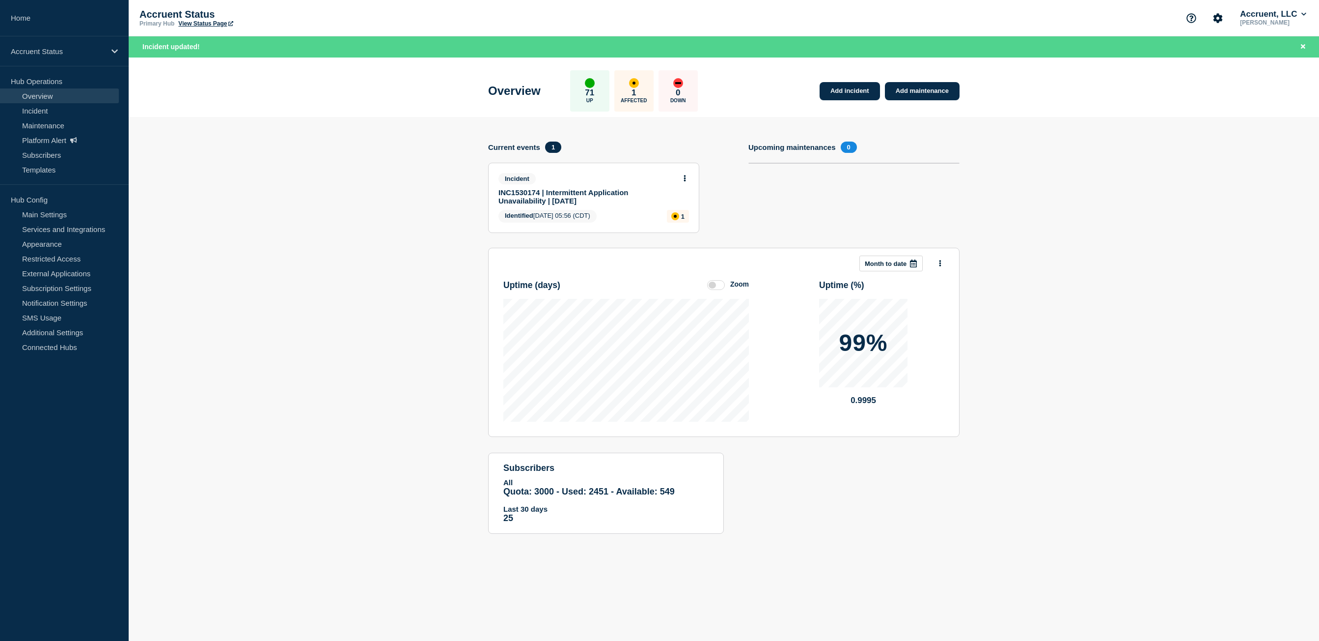
click at [600, 194] on link "INC1530174 | Intermittent Application Unavailability | [DATE]" at bounding box center [587, 196] width 177 height 17
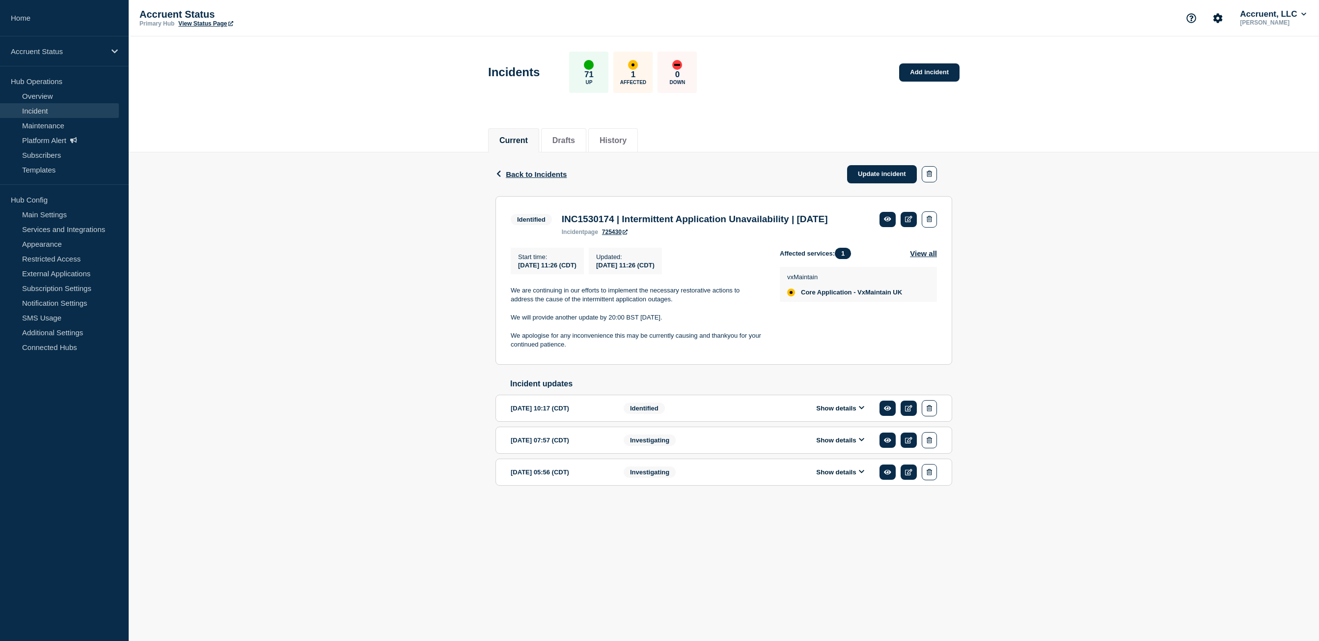
click at [693, 224] on h3 "INC1530174 | Intermittent Application Unavailability | [DATE]" at bounding box center [695, 219] width 266 height 11
drag, startPoint x: 674, startPoint y: 317, endPoint x: 583, endPoint y: 316, distance: 90.9
click at [583, 304] on p "We are continuing in our efforts to implement the necessary restorative actions…" at bounding box center [637, 295] width 253 height 18
copy p "intermittent application outages."
click at [902, 176] on link "Update incident" at bounding box center [882, 174] width 70 height 18
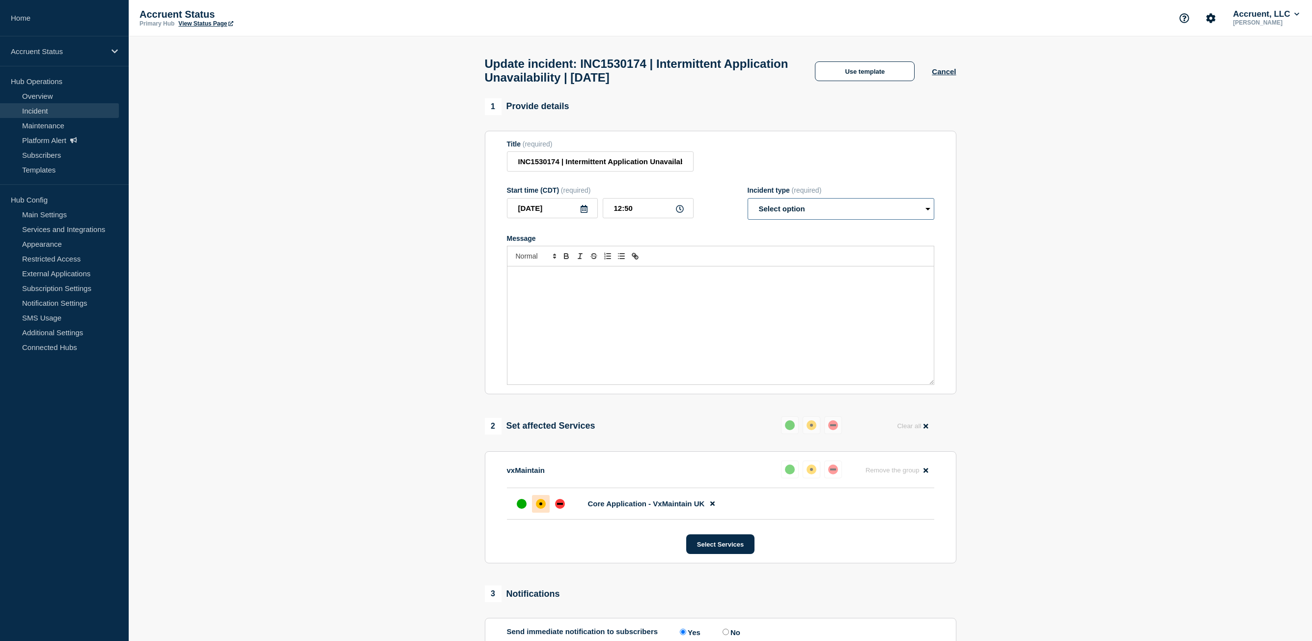
click at [797, 217] on select "Select option Investigating Identified Monitoring Resolved" at bounding box center [841, 209] width 187 height 22
select select "monitoring"
click at [748, 202] on select "Select option Investigating Identified Monitoring Resolved" at bounding box center [841, 209] width 187 height 22
click at [858, 81] on button "Use template" at bounding box center [865, 71] width 100 height 20
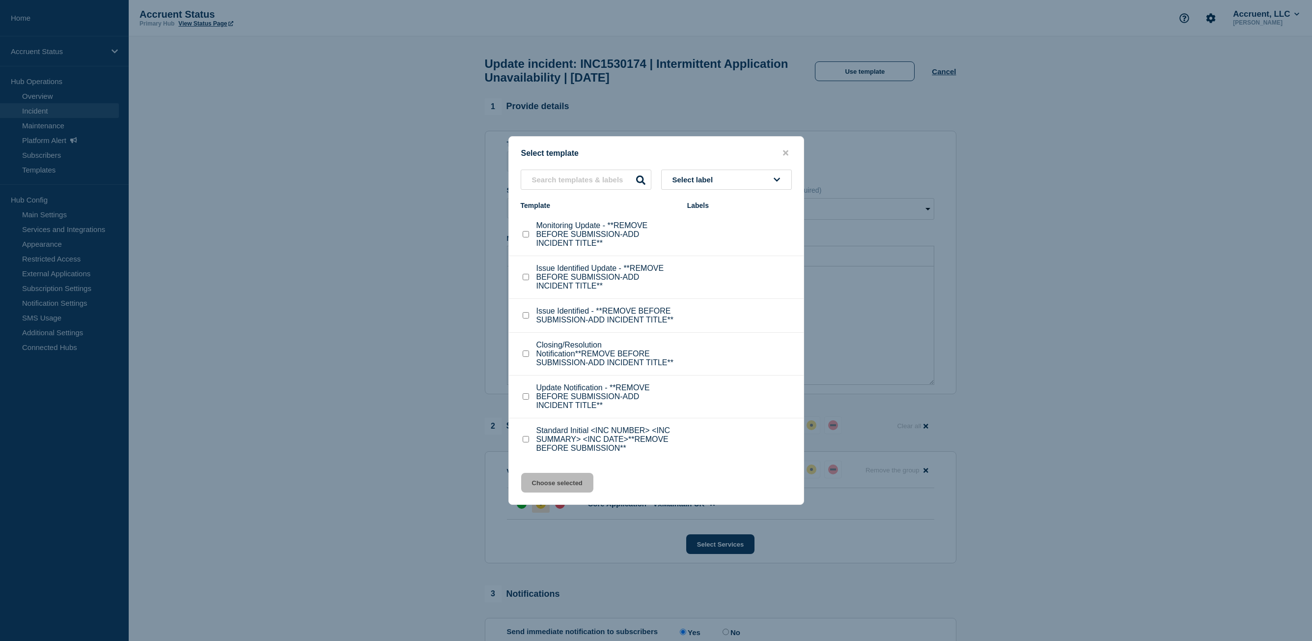
click at [526, 236] on input "Monitoring Update - **REMOVE BEFORE SUBMISSION-ADD INCIDENT TITLE** checkbox" at bounding box center [526, 234] width 6 height 6
checkbox input "true"
click at [573, 477] on button "Choose selected" at bounding box center [557, 483] width 72 height 20
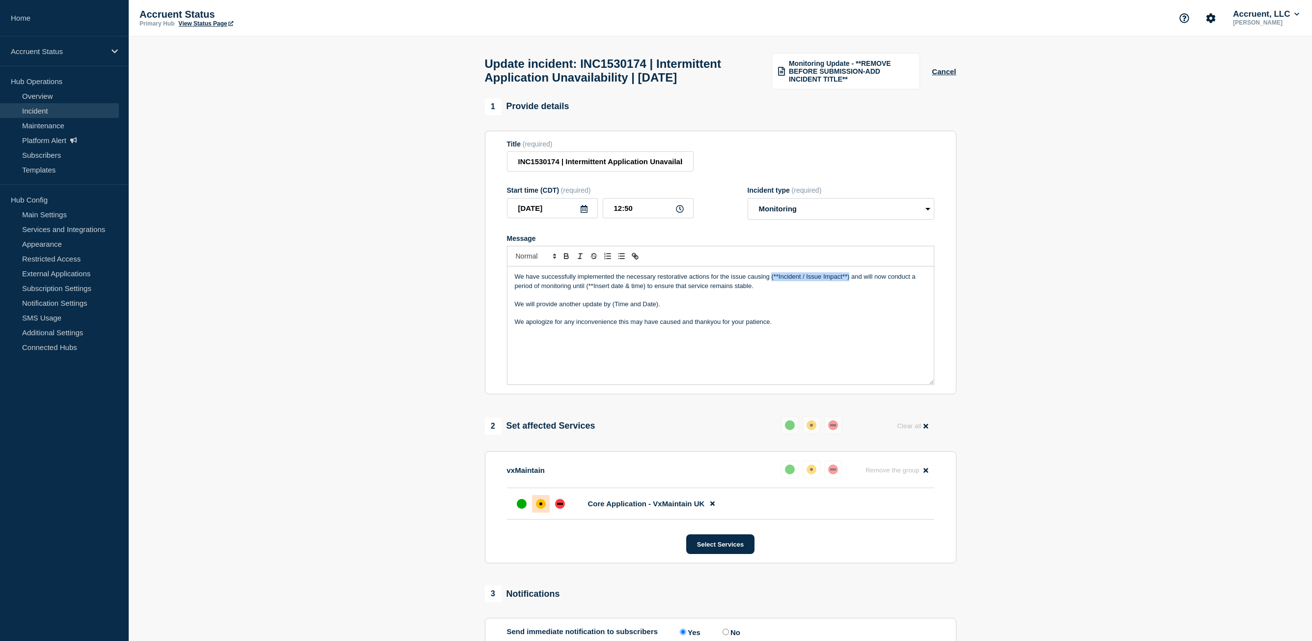
drag, startPoint x: 849, startPoint y: 298, endPoint x: 771, endPoint y: 299, distance: 78.6
click at [771, 290] on p "We have successfully implemented the necessary restorative actions for the issu…" at bounding box center [721, 281] width 412 height 18
drag, startPoint x: 646, startPoint y: 306, endPoint x: 587, endPoint y: 310, distance: 59.2
click at [587, 290] on p "We have successfully implemented the necessary restorative actions for the issu…" at bounding box center [721, 281] width 412 height 18
drag, startPoint x: 657, startPoint y: 325, endPoint x: 612, endPoint y: 328, distance: 45.3
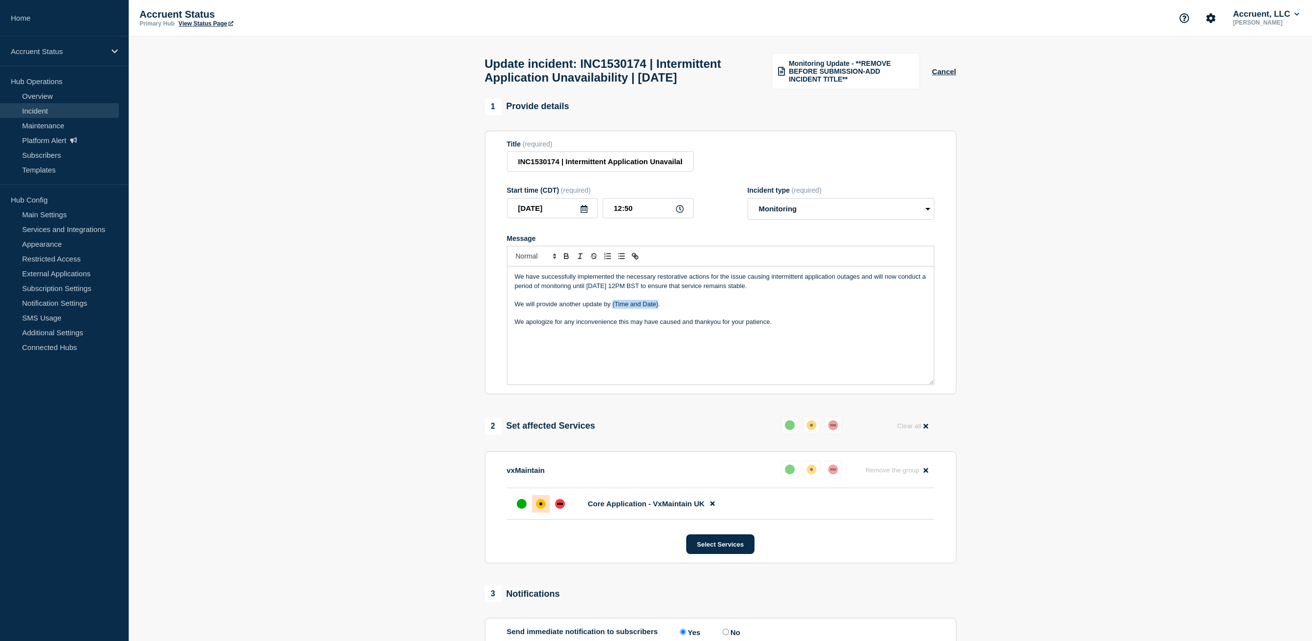
click at [612, 308] on p "We will provide another update by (Time and Date)." at bounding box center [721, 304] width 412 height 9
drag, startPoint x: 587, startPoint y: 305, endPoint x: 688, endPoint y: 305, distance: 101.7
click at [688, 290] on p "We have successfully implemented the necessary restorative actions for the issu…" at bounding box center [721, 281] width 412 height 18
copy p "[DATE] 12PM BST"
drag, startPoint x: 658, startPoint y: 325, endPoint x: 613, endPoint y: 328, distance: 44.8
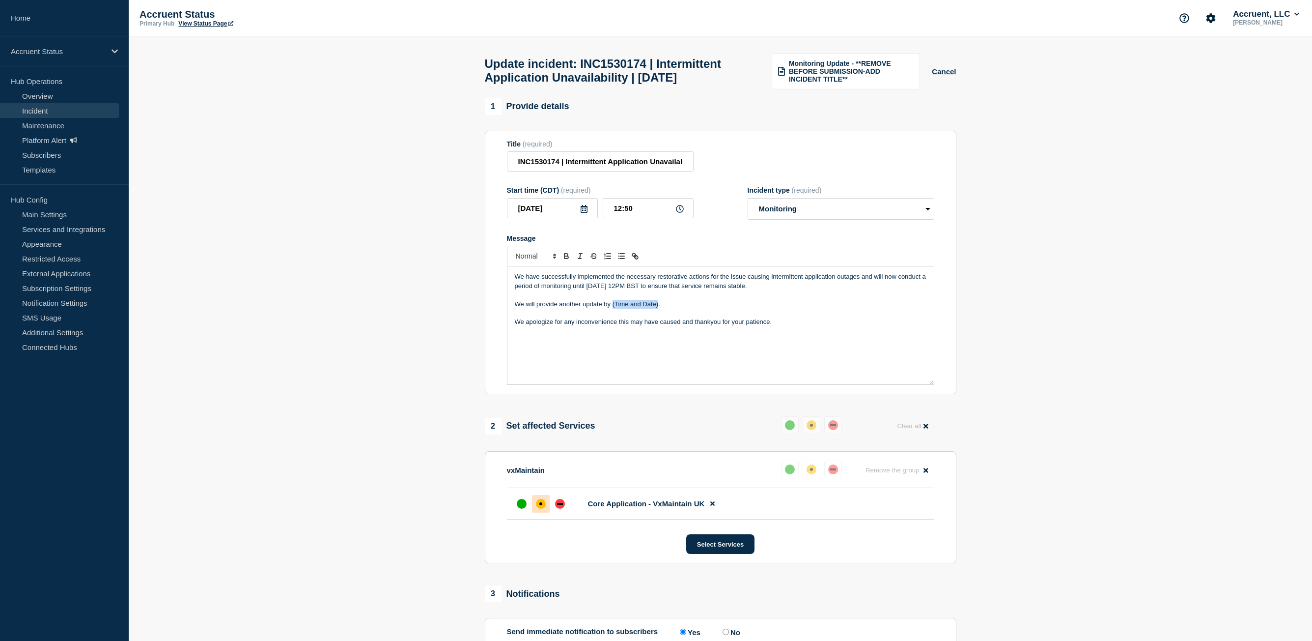
click at [613, 308] on p "We will provide another update by (Time and Date)." at bounding box center [721, 304] width 412 height 9
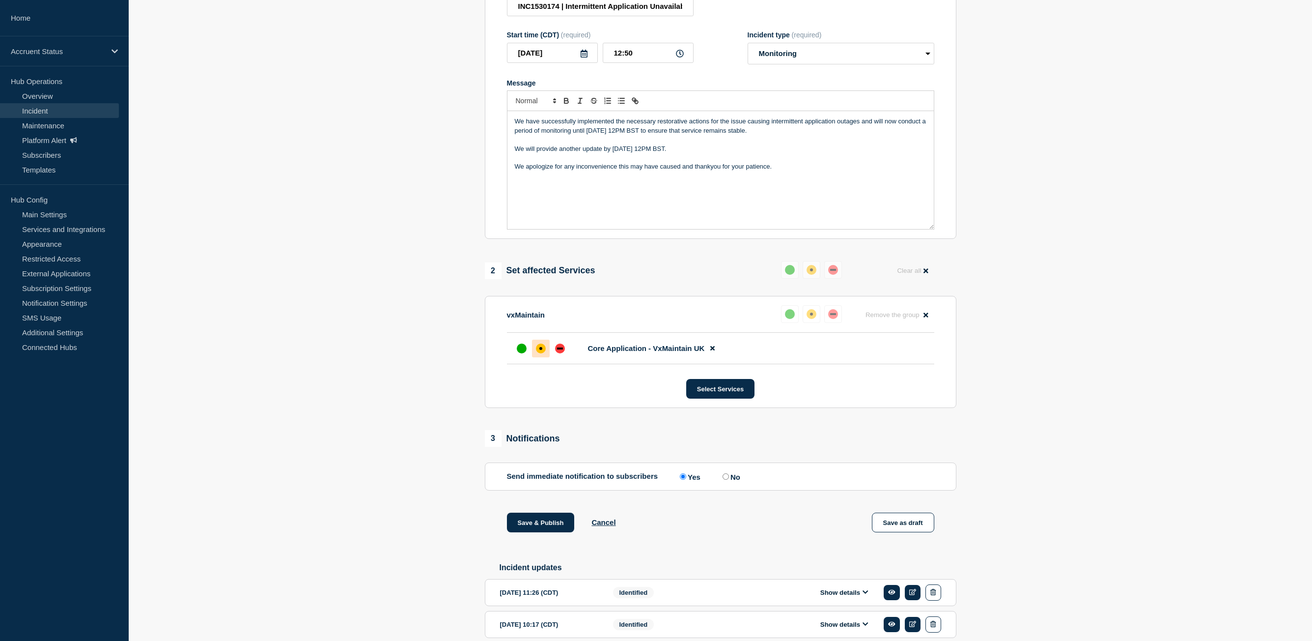
scroll to position [196, 0]
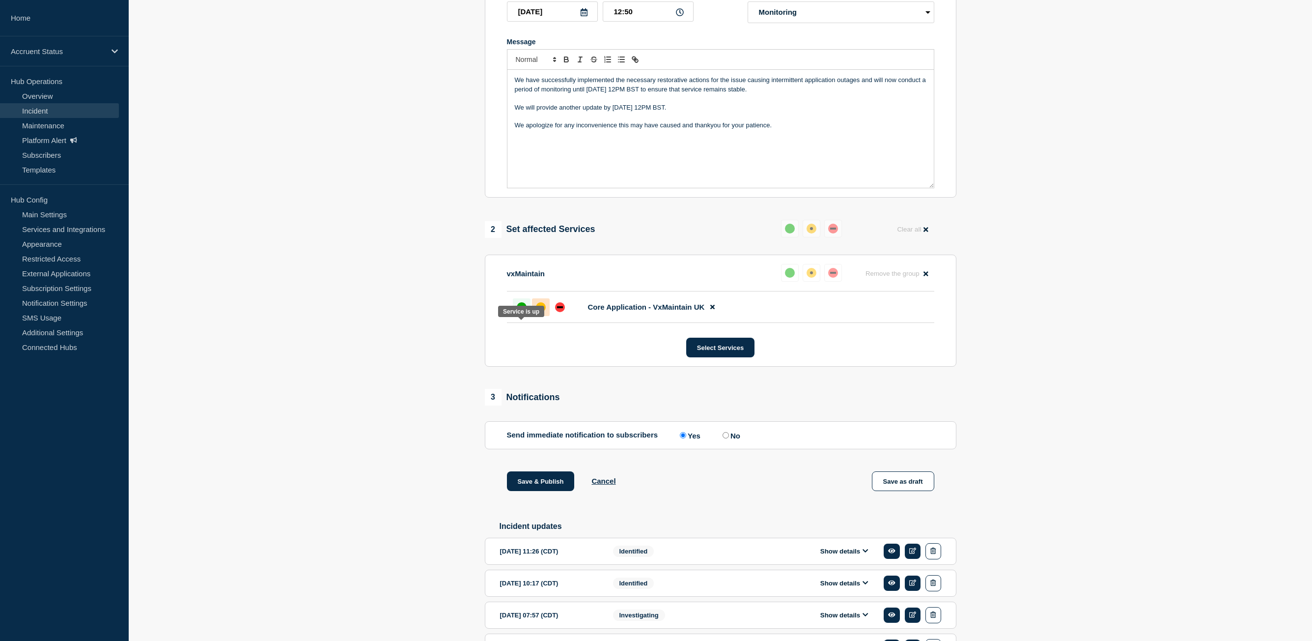
click at [523, 312] on div "up" at bounding box center [522, 307] width 10 height 10
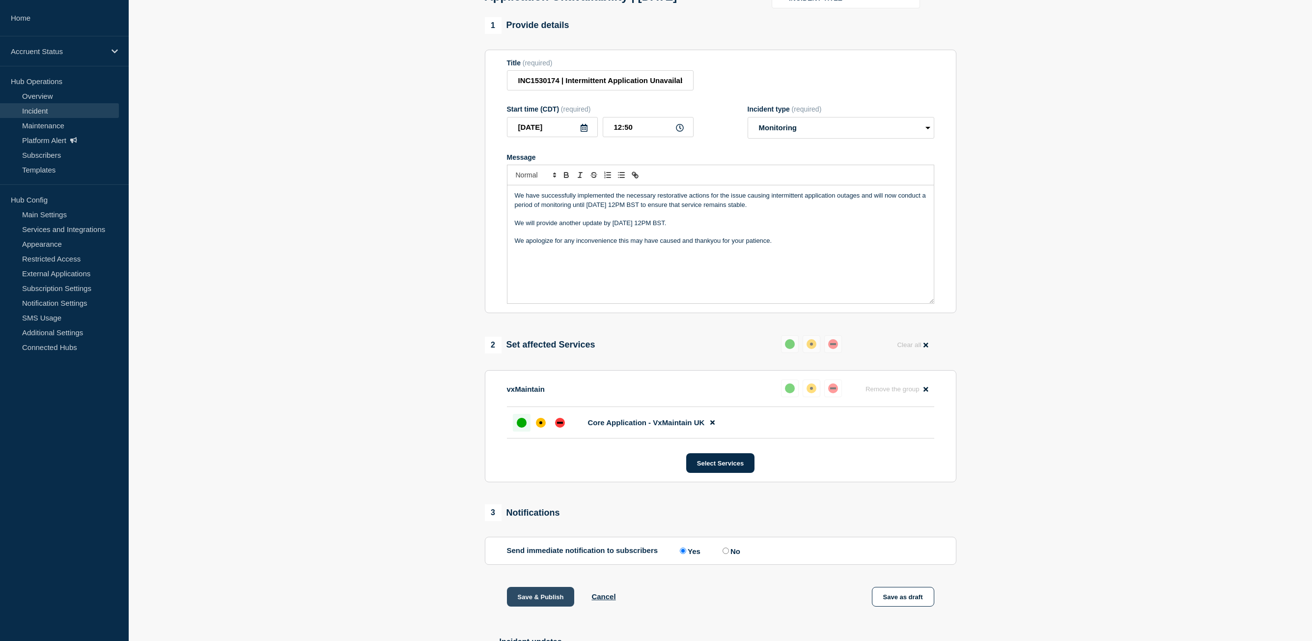
scroll to position [246, 0]
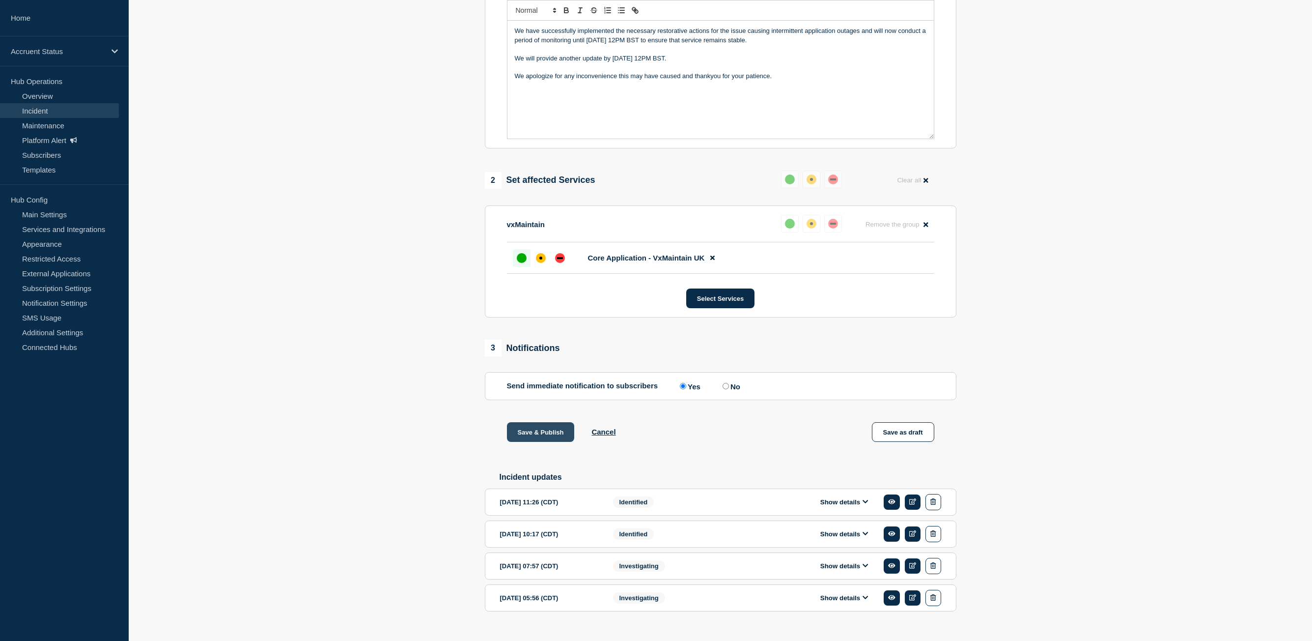
click at [553, 442] on button "Save & Publish" at bounding box center [541, 432] width 68 height 20
